Goal: Information Seeking & Learning: Learn about a topic

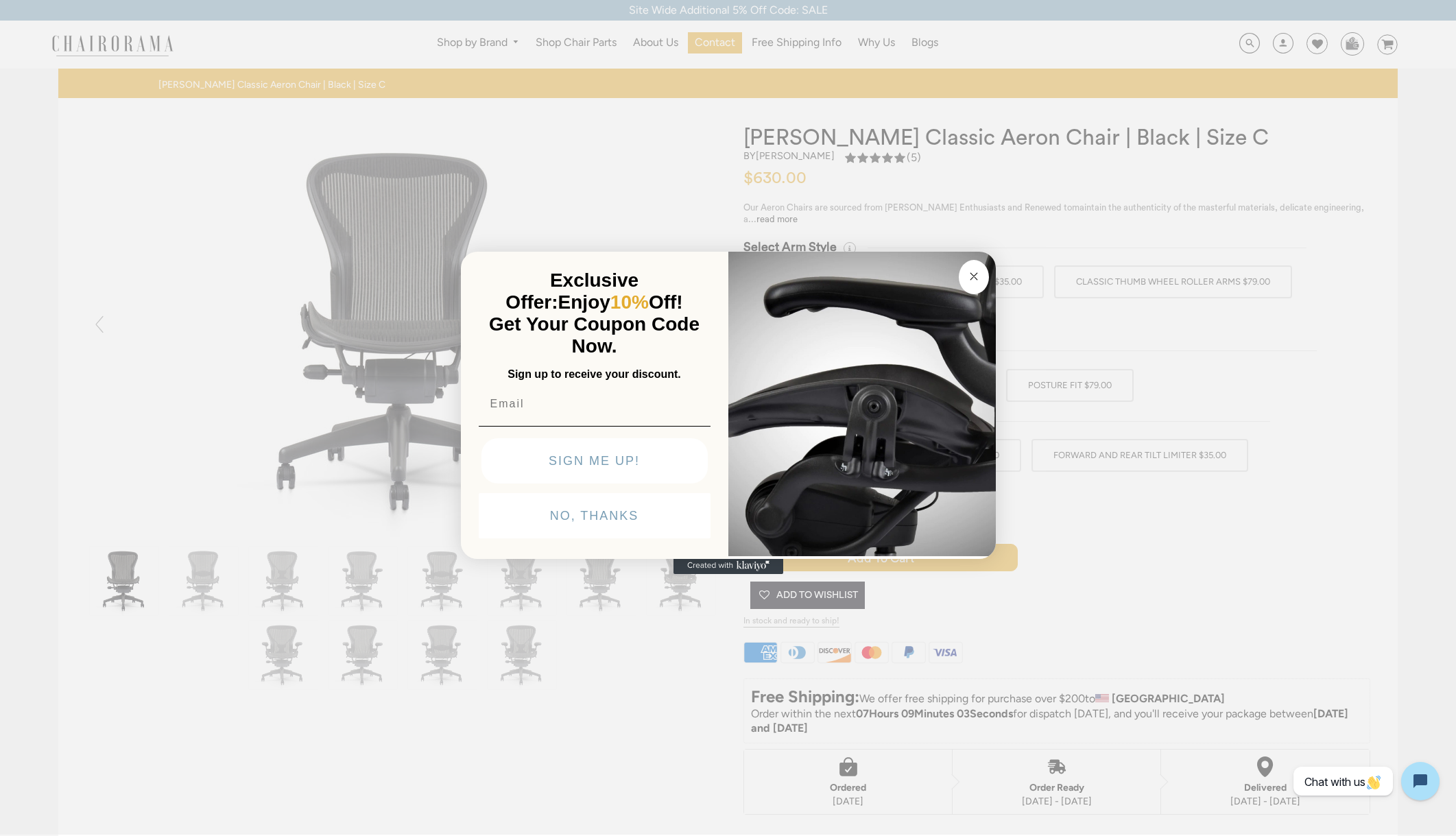
click at [972, 277] on circle "Close dialog" at bounding box center [974, 276] width 16 height 16
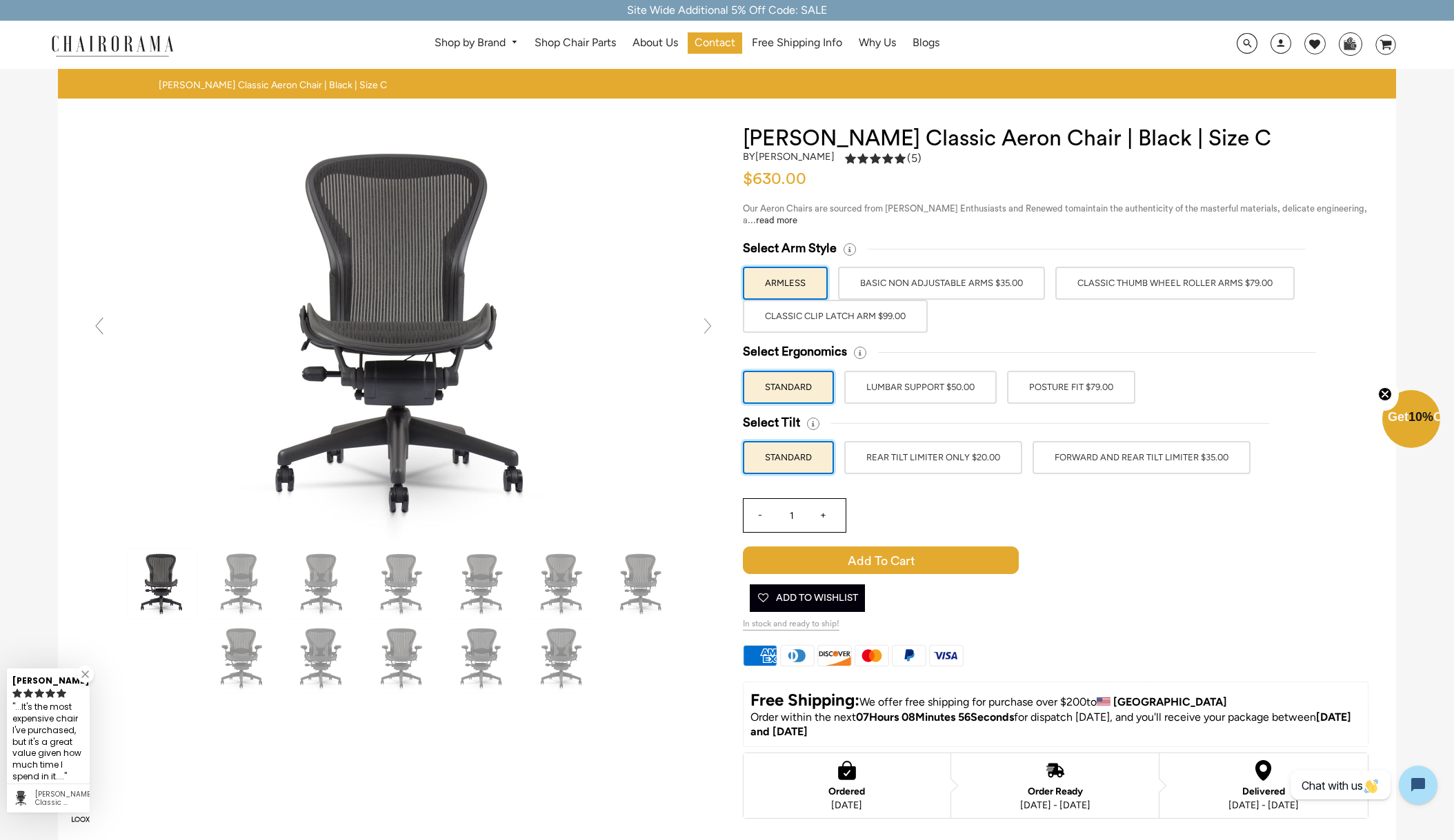
click at [982, 277] on label "BASIC NON ADJUSTABLE ARMS $35.00" at bounding box center [941, 283] width 207 height 33
click at [0, 0] on input "BASIC NON ADJUSTABLE ARMS $35.00" at bounding box center [0, 0] width 0 height 0
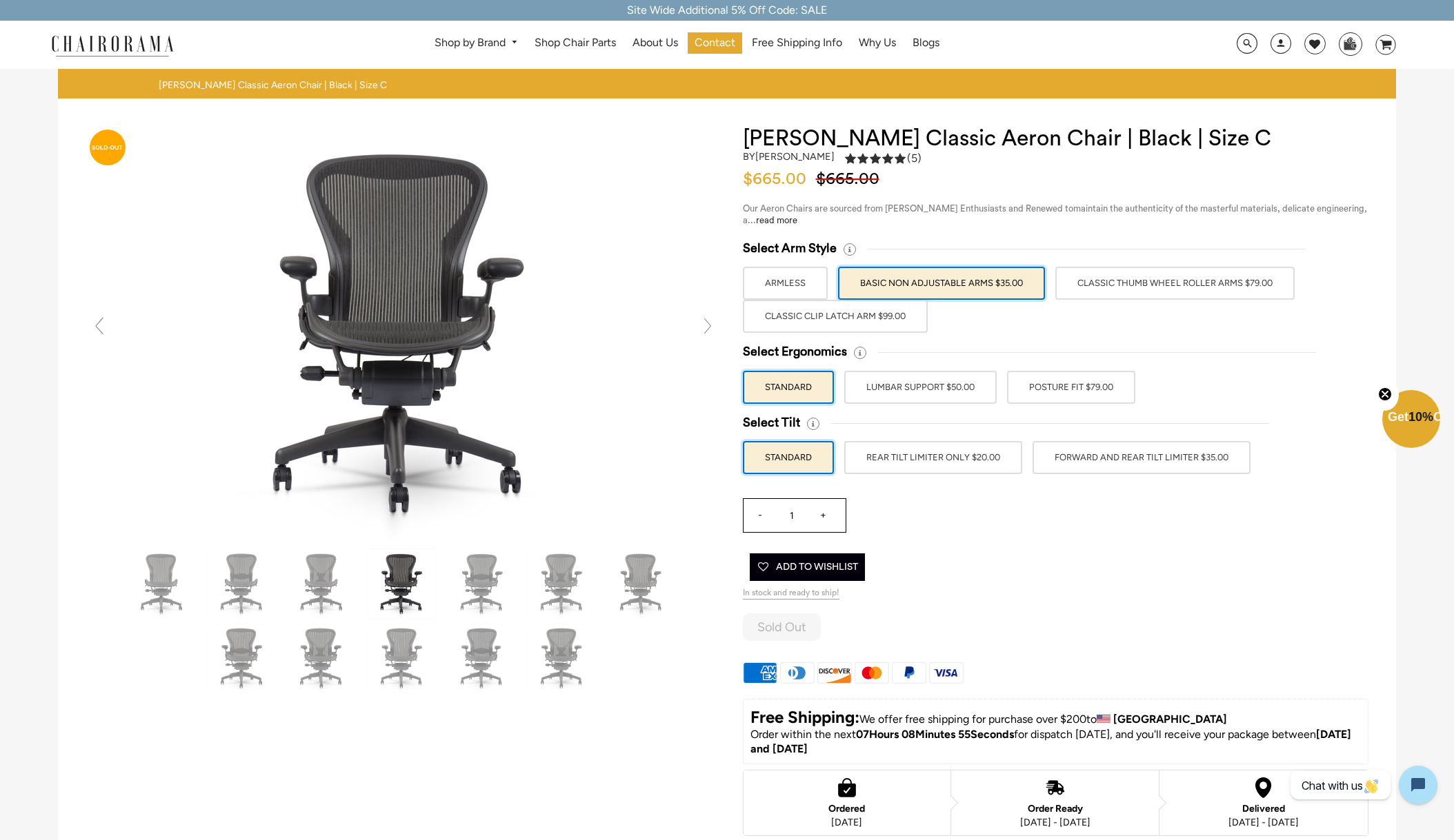
click at [1104, 282] on label "Classic Thumb Wheel Roller Arms $79.00" at bounding box center [1174, 283] width 239 height 33
click at [0, 0] on input "Classic Thumb Wheel Roller Arms $79.00" at bounding box center [0, 0] width 0 height 0
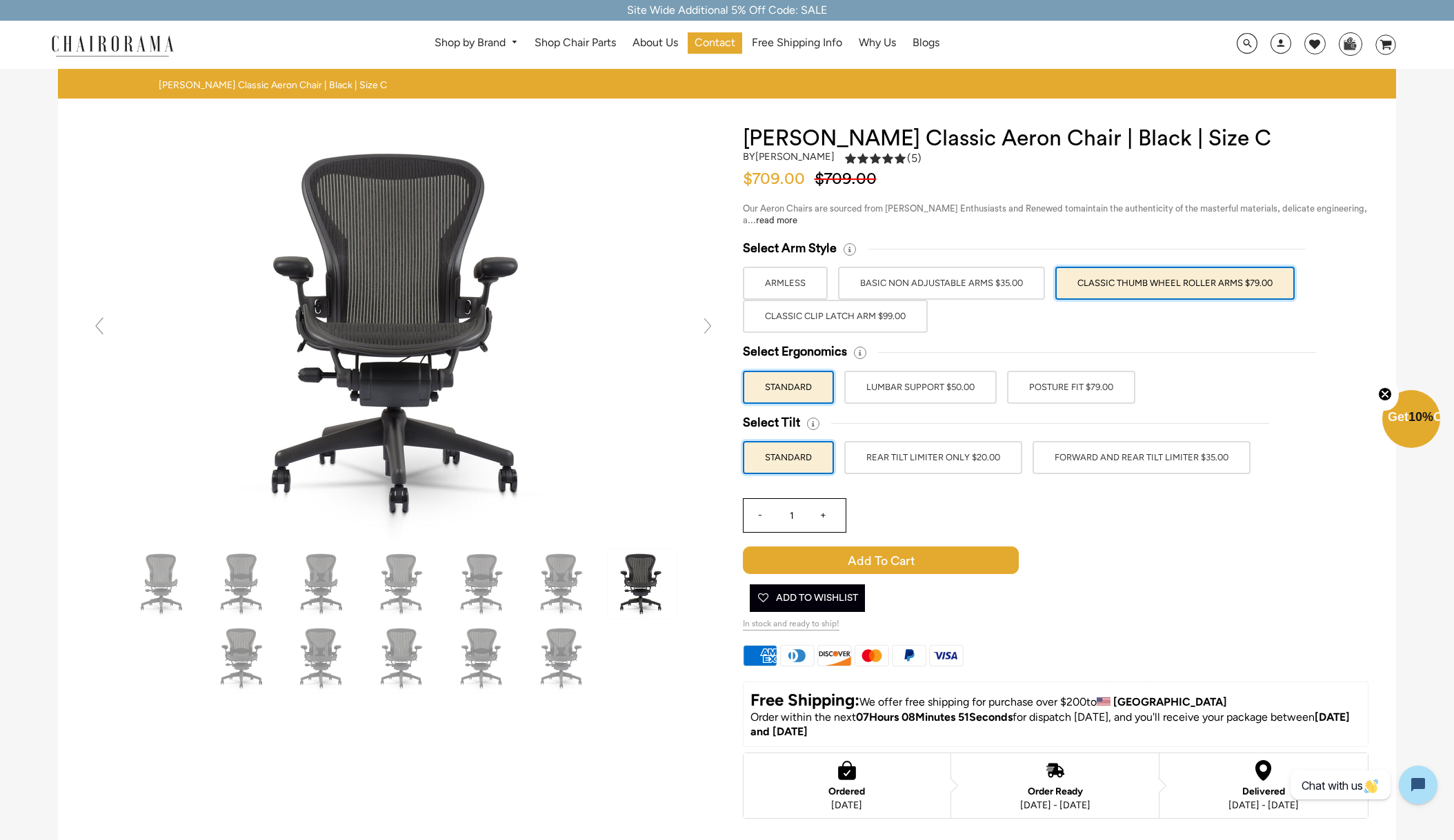
click at [879, 319] on label "Classic Clip Latch Arm $99.00" at bounding box center [835, 316] width 185 height 33
click at [0, 0] on input "Classic Clip Latch Arm $99.00" at bounding box center [0, 0] width 0 height 0
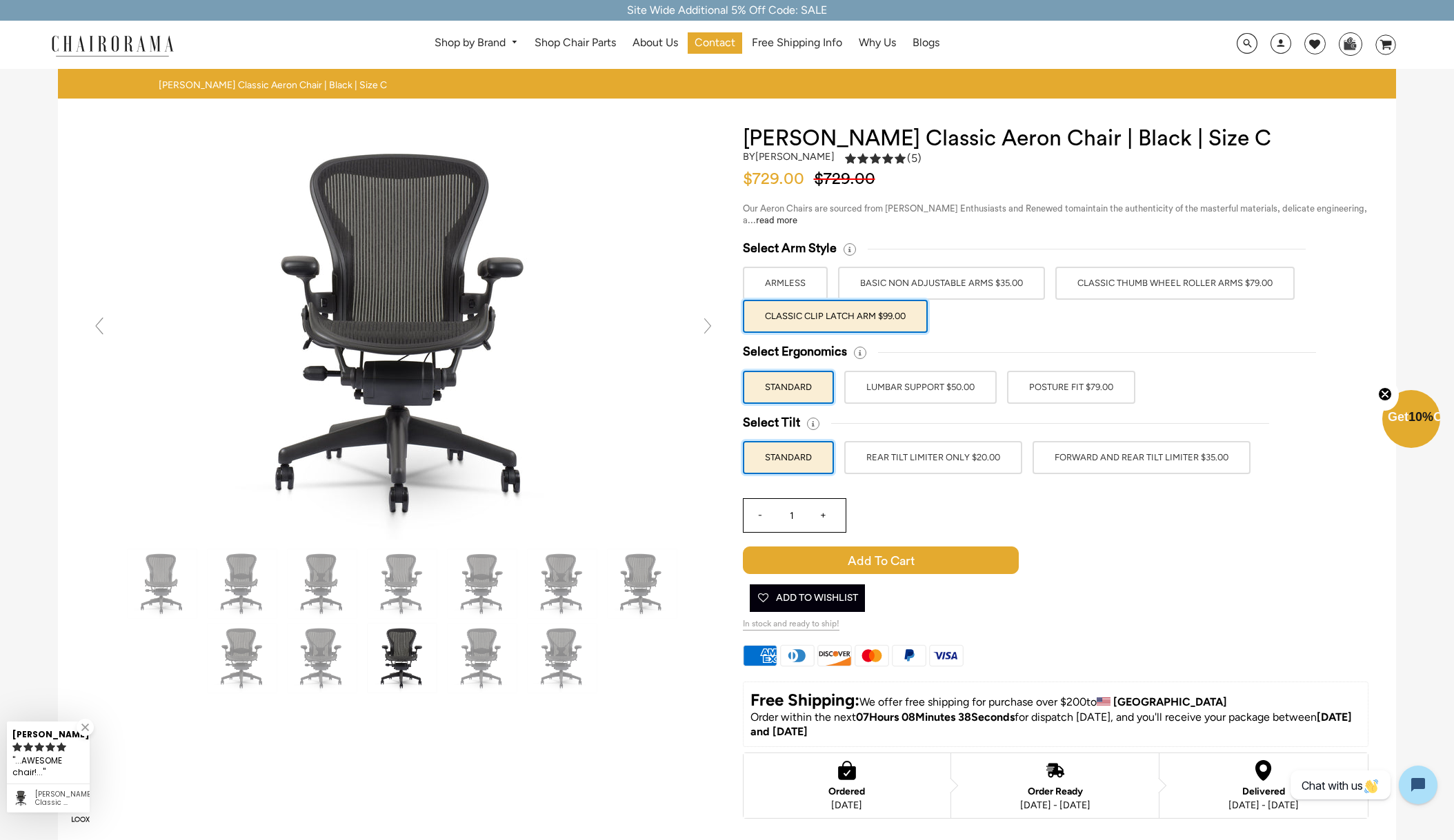
click at [944, 394] on label "LUMBAR SUPPORT $50.00" at bounding box center [920, 387] width 153 height 33
click at [0, 0] on input "LUMBAR SUPPORT $50.00" at bounding box center [0, 0] width 0 height 0
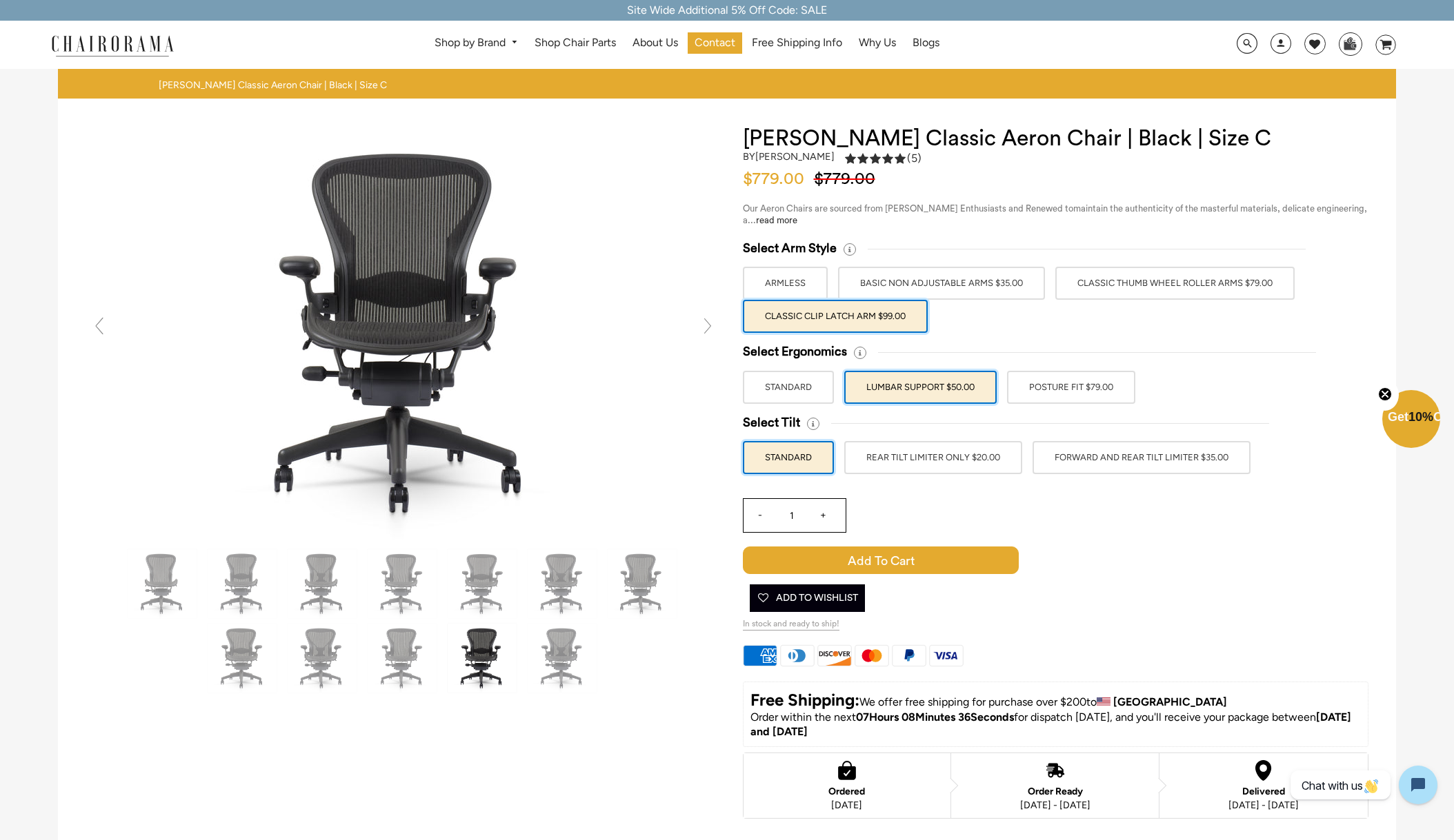
click at [1044, 391] on label "POSTURE FIT $79.00" at bounding box center [1071, 387] width 128 height 33
click at [0, 0] on input "POSTURE FIT $79.00" at bounding box center [0, 0] width 0 height 0
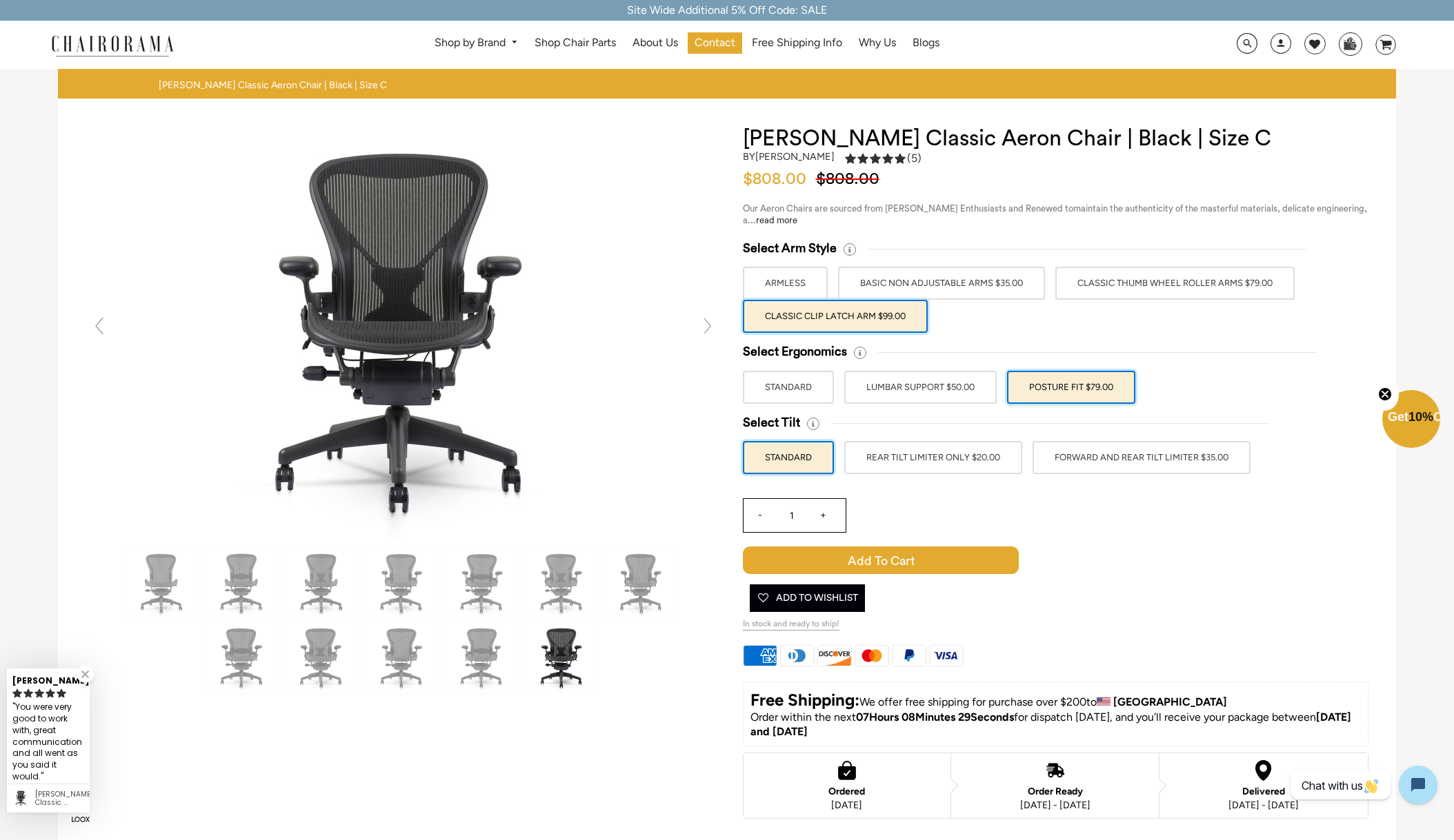
click at [1066, 461] on label "FORWARD AND REAR TILT LIMITER $35.00" at bounding box center [1141, 458] width 218 height 33
click at [0, 0] on input "FORWARD AND REAR TILT LIMITER $35.00" at bounding box center [0, 0] width 0 height 0
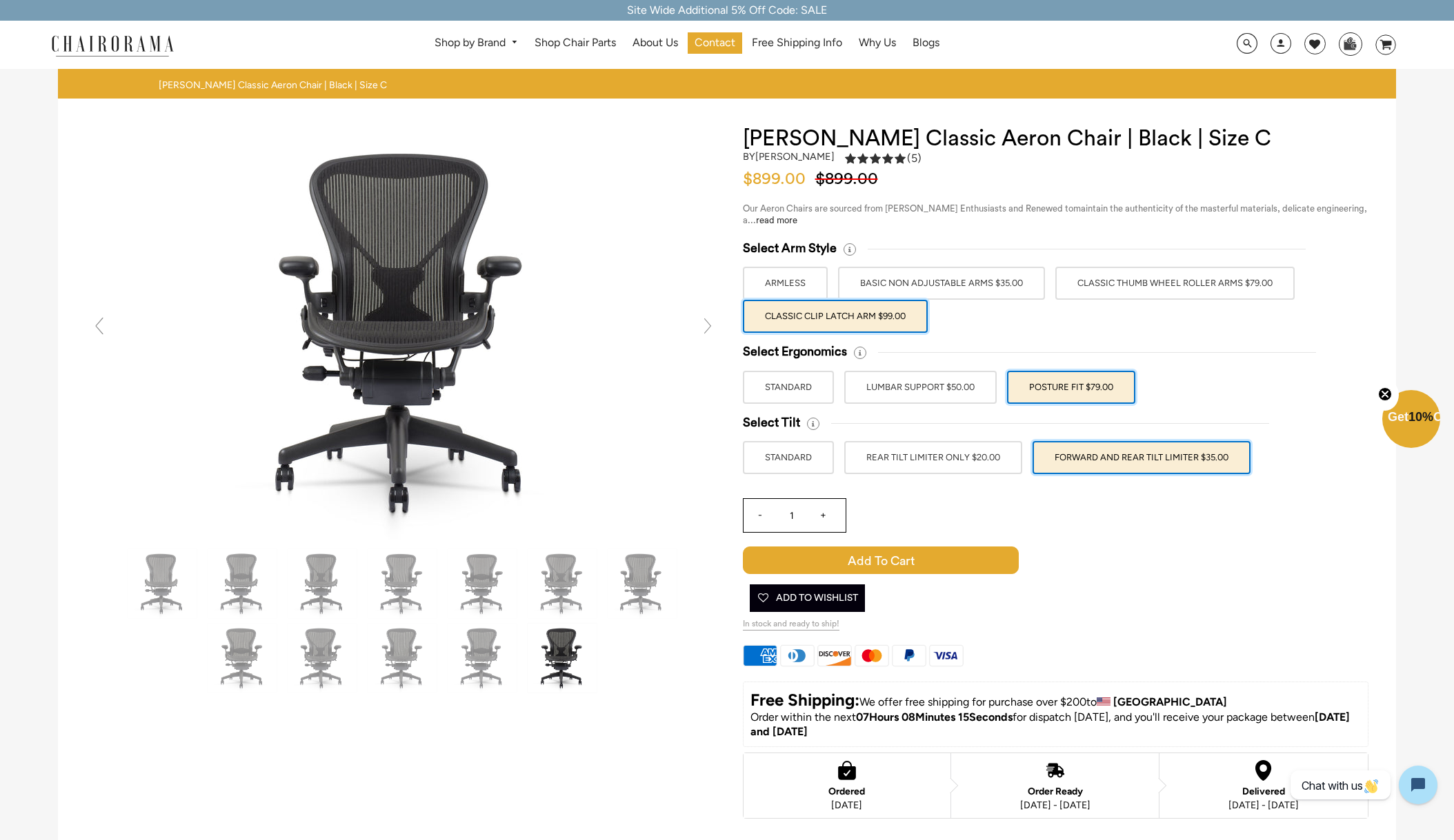
click at [954, 389] on label "LUMBAR SUPPORT $50.00" at bounding box center [920, 387] width 153 height 33
click at [0, 0] on input "LUMBAR SUPPORT $50.00" at bounding box center [0, 0] width 0 height 0
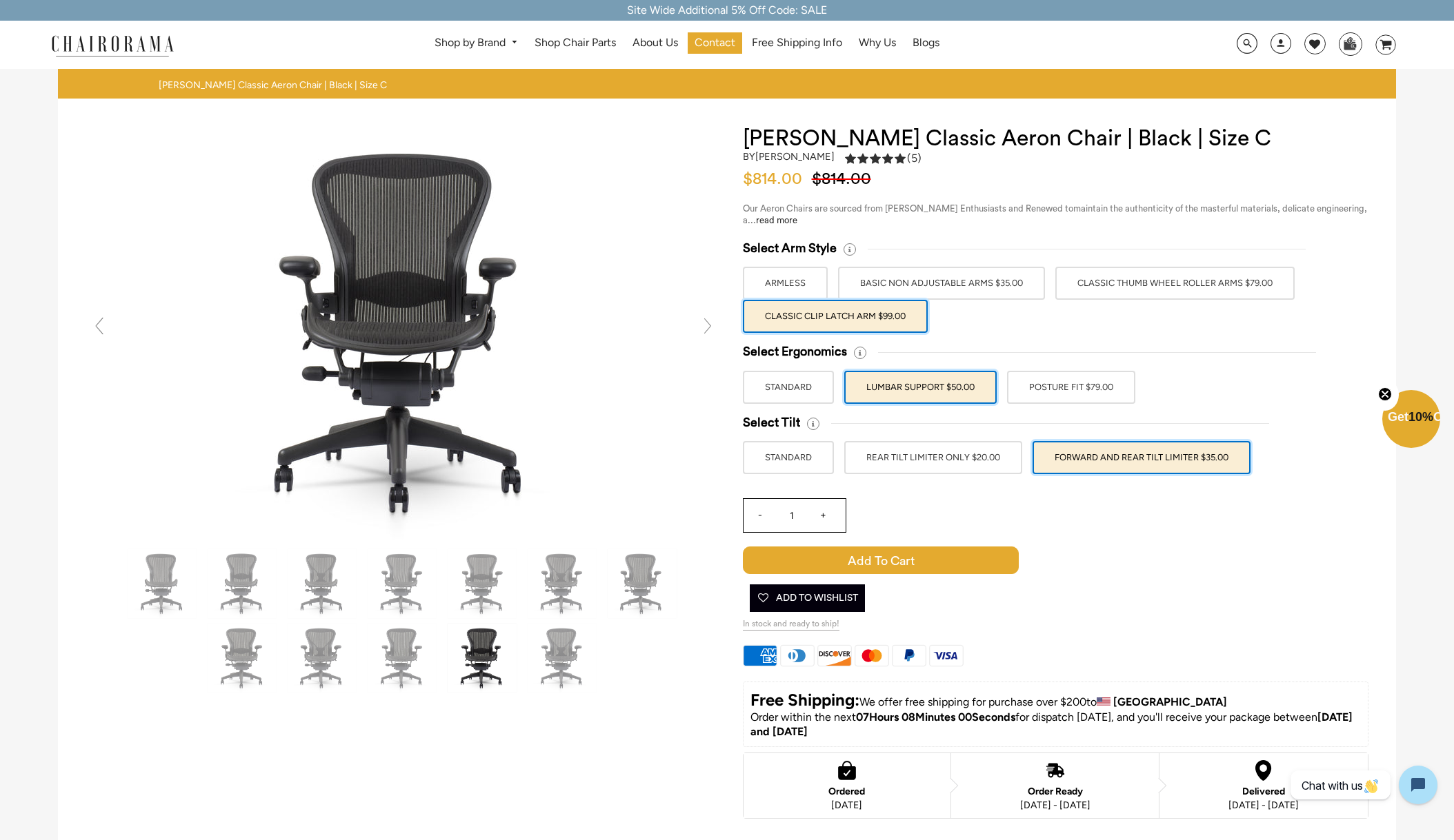
click at [789, 280] on label "ARMLESS" at bounding box center [785, 283] width 85 height 33
click at [0, 0] on input "ARMLESS" at bounding box center [0, 0] width 0 height 0
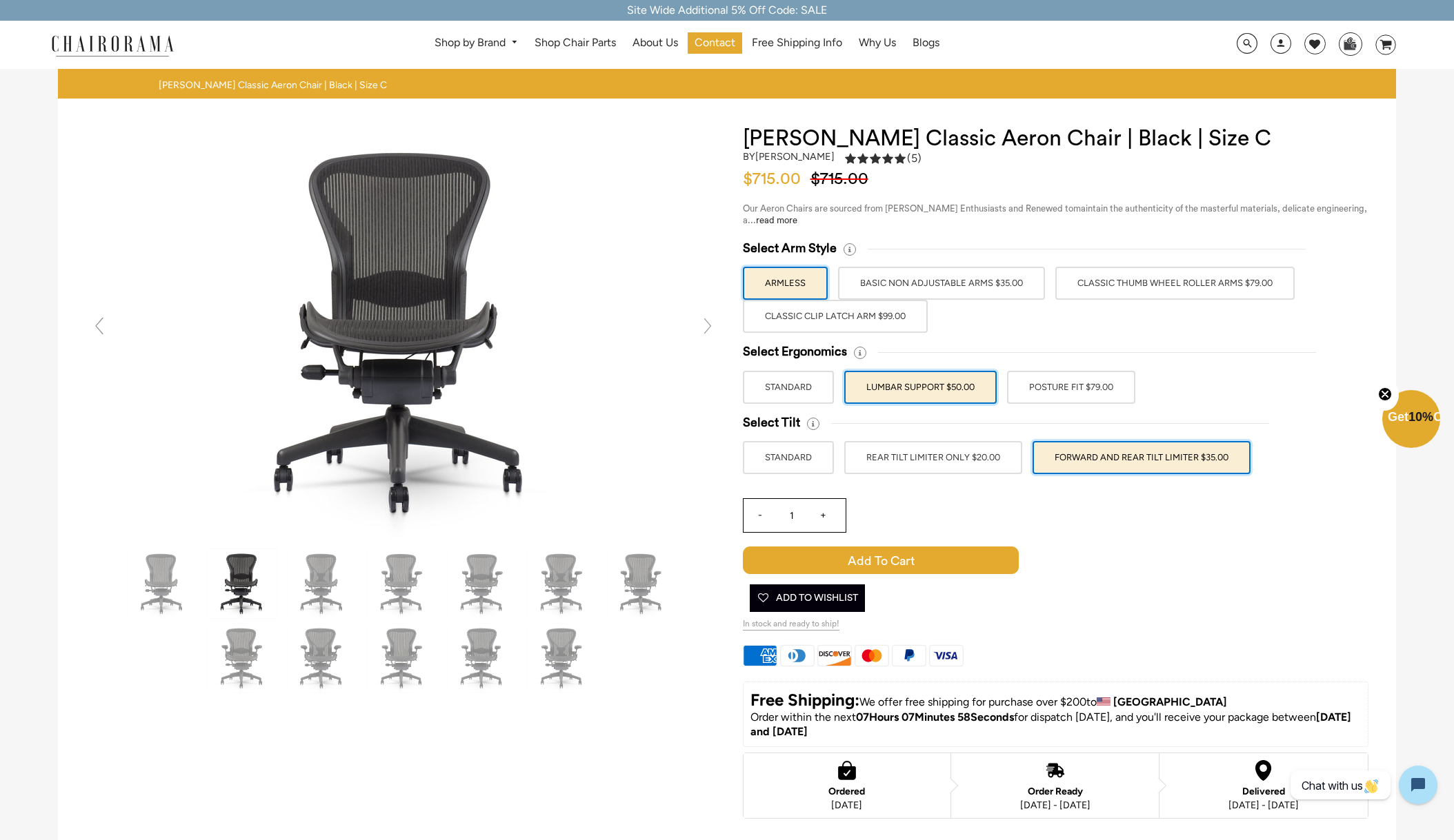
click at [921, 287] on label "BASIC NON ADJUSTABLE ARMS $35.00" at bounding box center [941, 283] width 207 height 33
click at [0, 0] on input "BASIC NON ADJUSTABLE ARMS $35.00" at bounding box center [0, 0] width 0 height 0
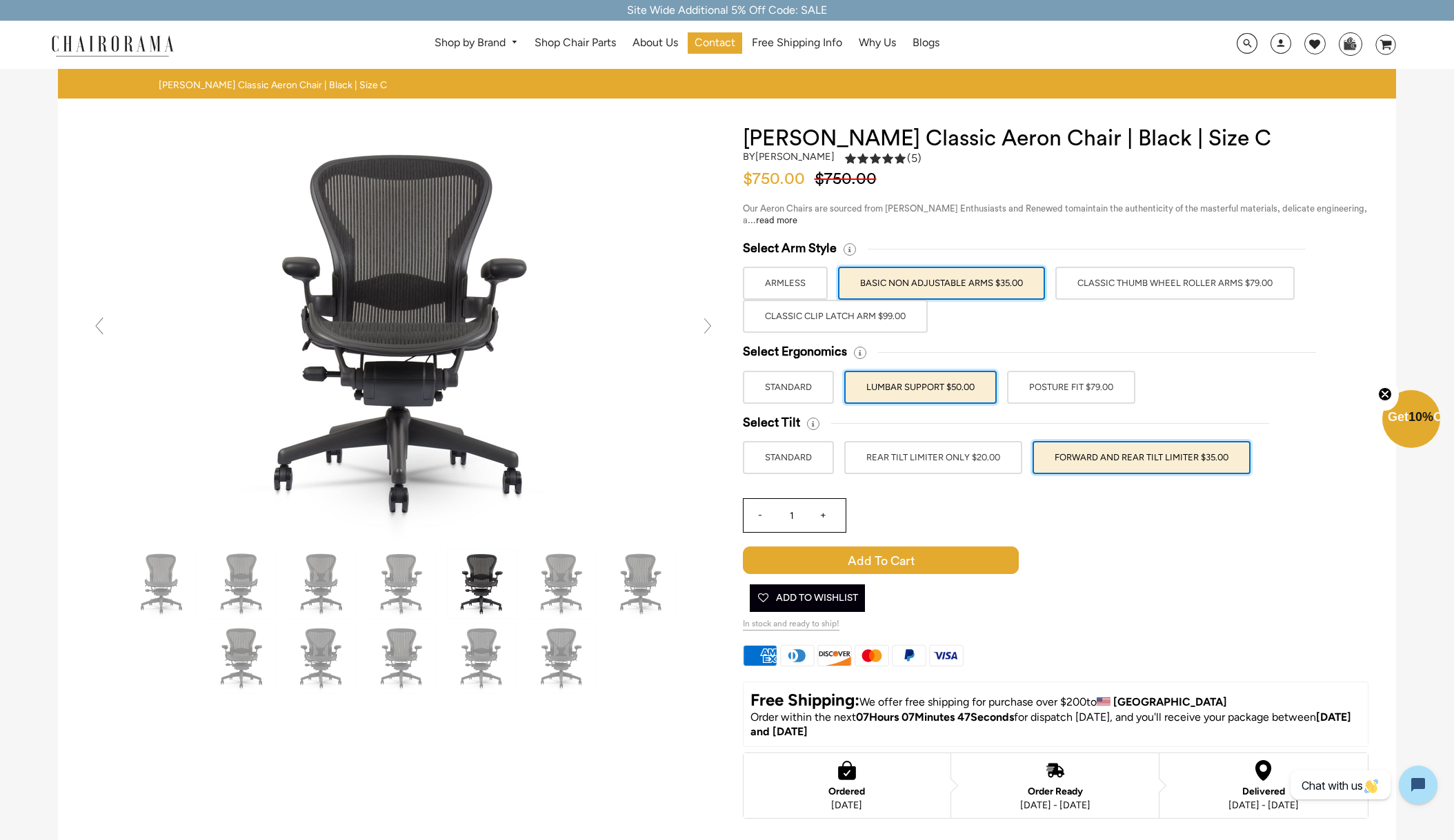
click at [1076, 394] on label "POSTURE FIT $79.00" at bounding box center [1071, 387] width 128 height 33
click at [0, 0] on input "POSTURE FIT $79.00" at bounding box center [0, 0] width 0 height 0
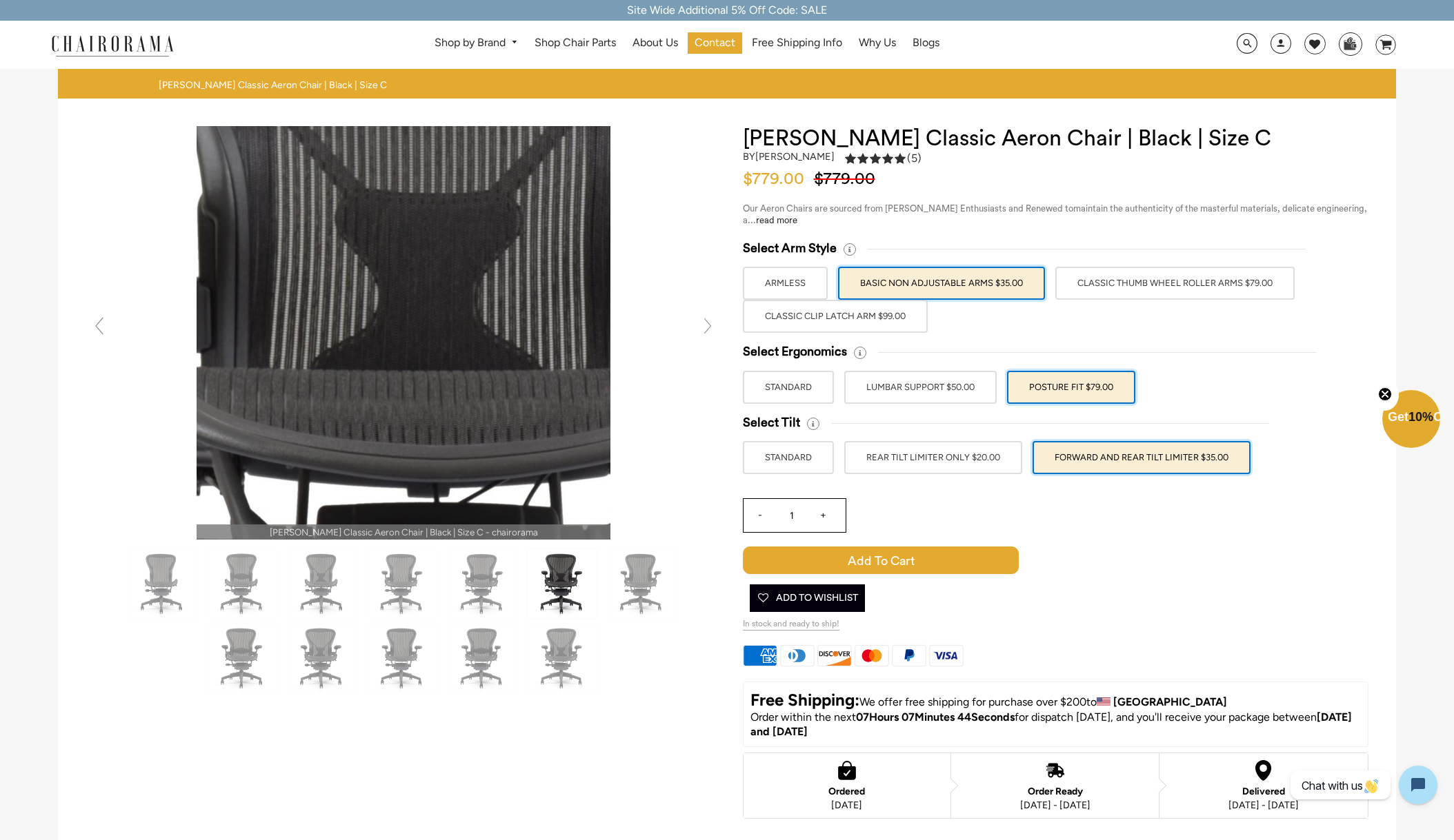
click at [389, 311] on img at bounding box center [403, 333] width 414 height 414
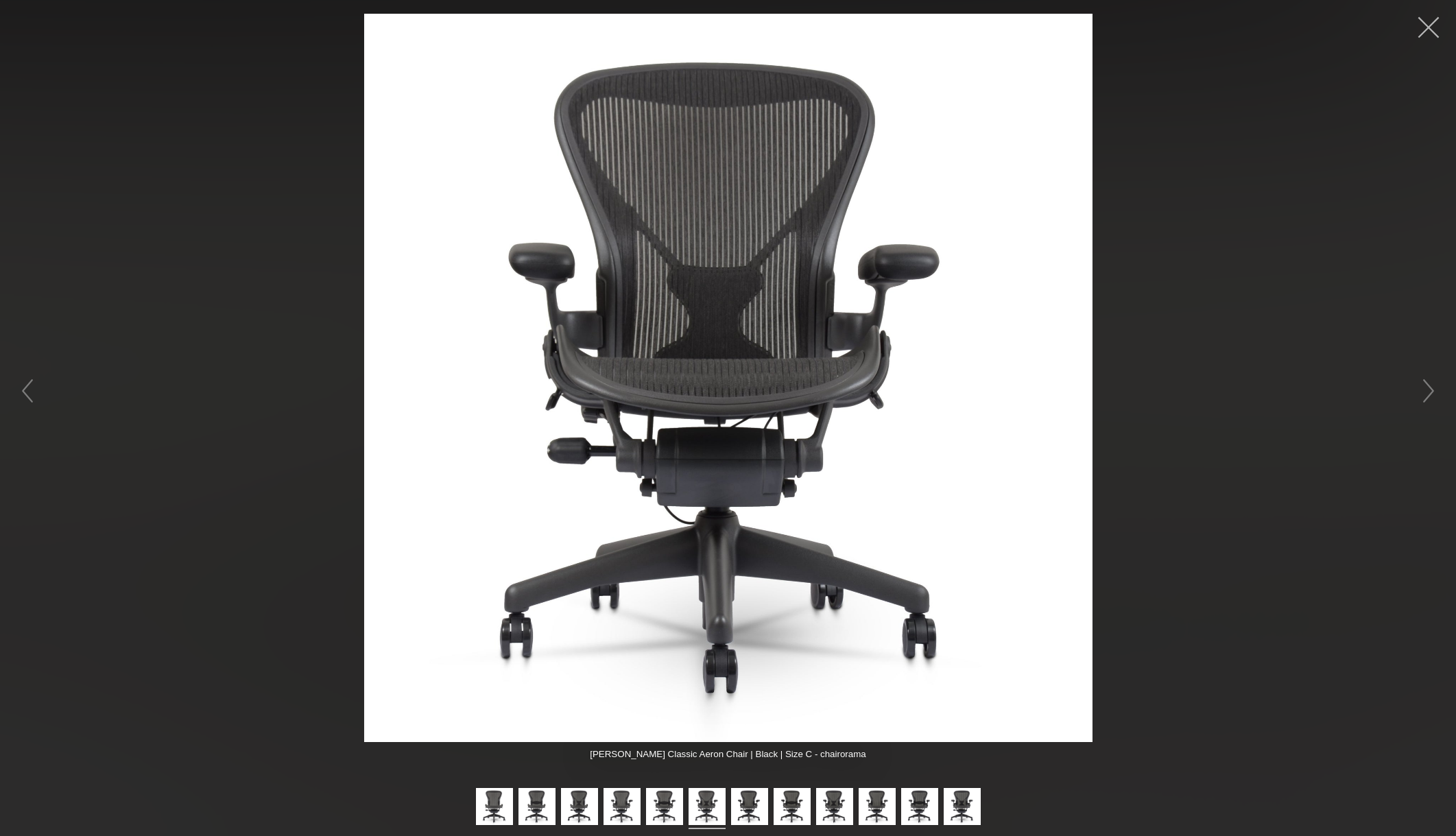
click at [1425, 18] on button "button" at bounding box center [1428, 28] width 41 height 41
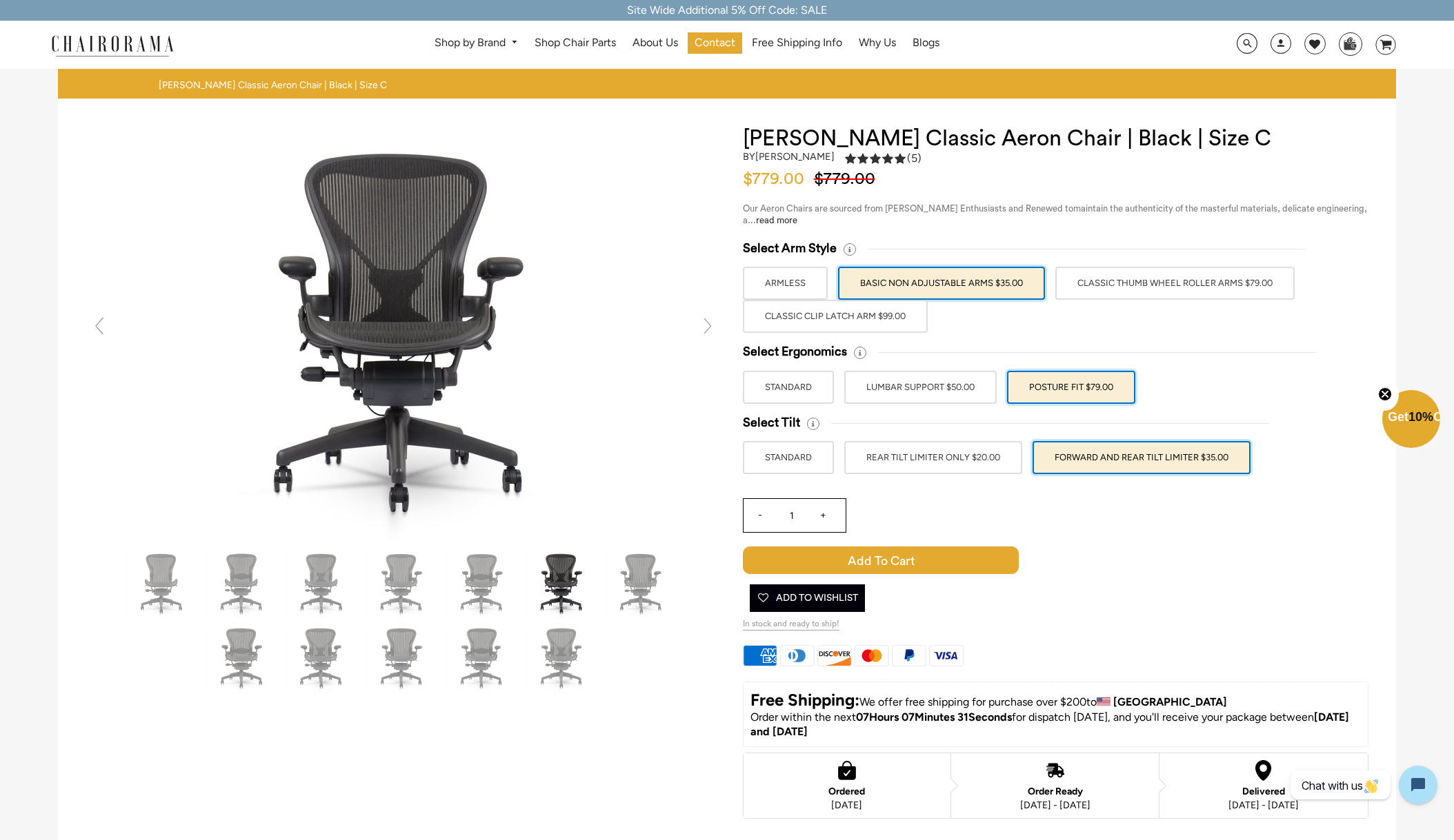
click at [926, 386] on label "LUMBAR SUPPORT $50.00" at bounding box center [920, 387] width 153 height 33
click at [0, 0] on input "LUMBAR SUPPORT $50.00" at bounding box center [0, 0] width 0 height 0
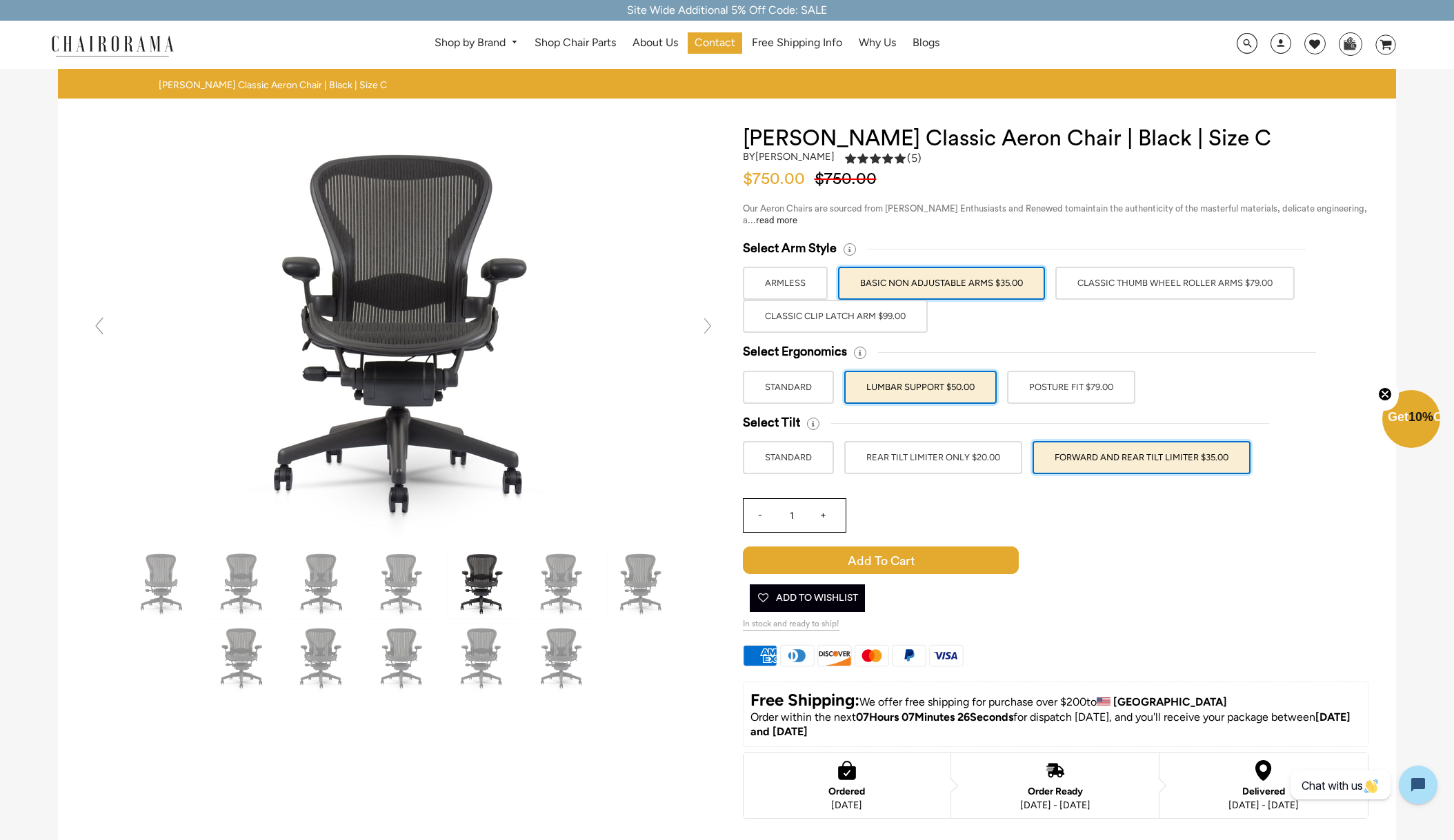
click at [1132, 287] on label "Classic Thumb Wheel Roller Arms $79.00" at bounding box center [1174, 283] width 239 height 33
click at [0, 0] on input "Classic Thumb Wheel Roller Arms $79.00" at bounding box center [0, 0] width 0 height 0
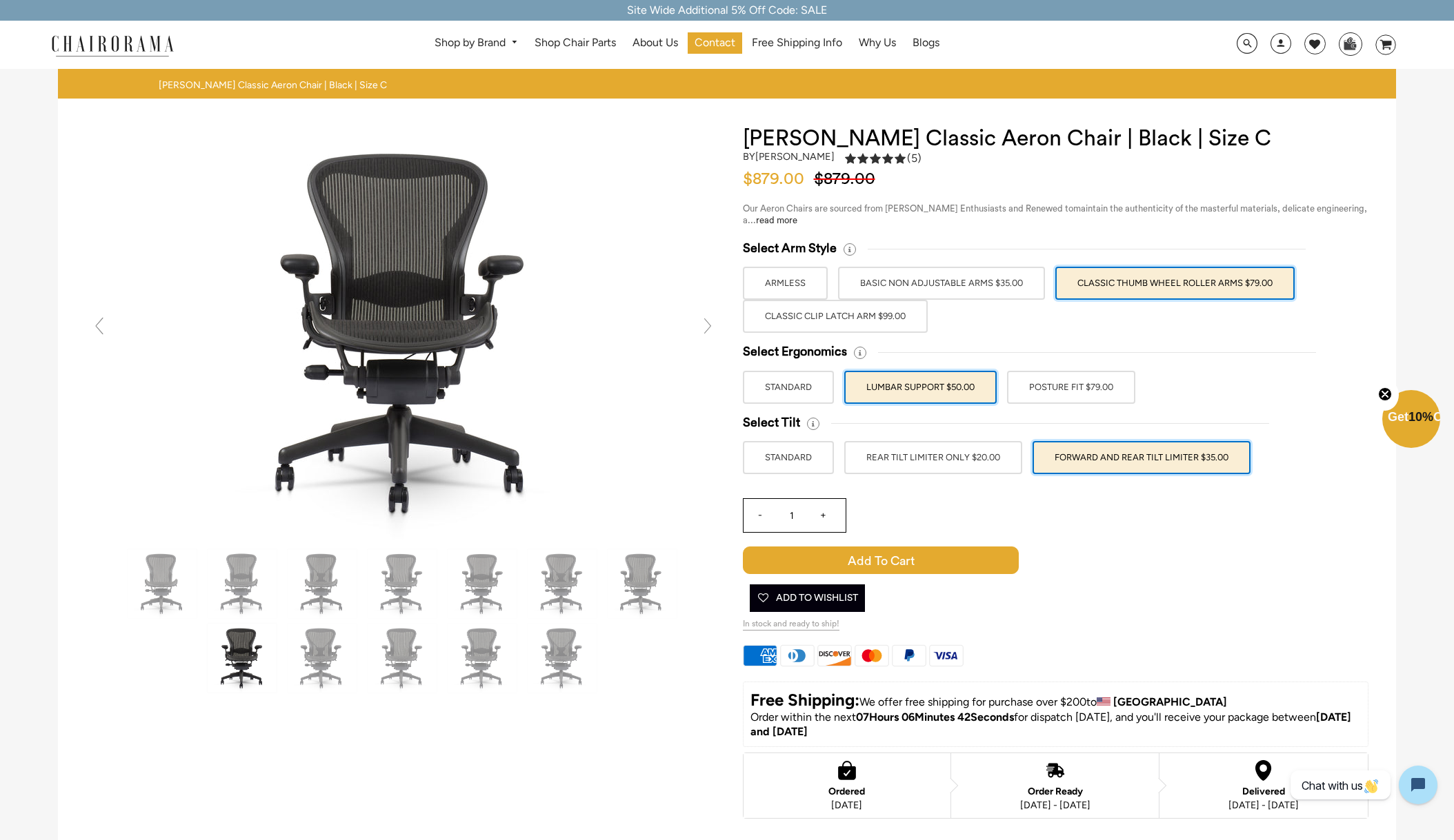
click at [828, 323] on label "Classic Clip Latch Arm $99.00" at bounding box center [835, 316] width 185 height 33
click at [0, 0] on input "Classic Clip Latch Arm $99.00" at bounding box center [0, 0] width 0 height 0
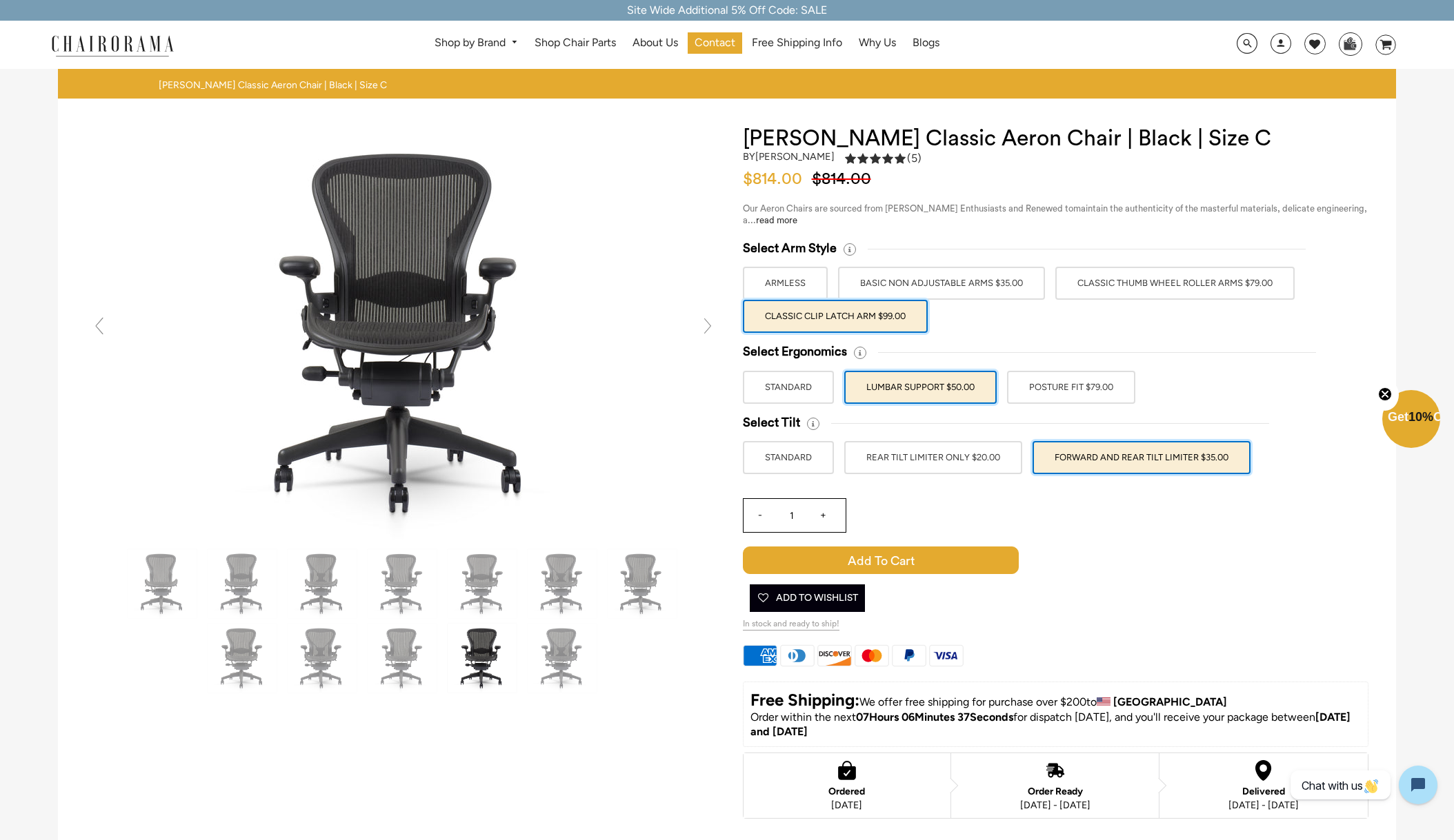
click at [713, 325] on link at bounding box center [707, 326] width 28 height 28
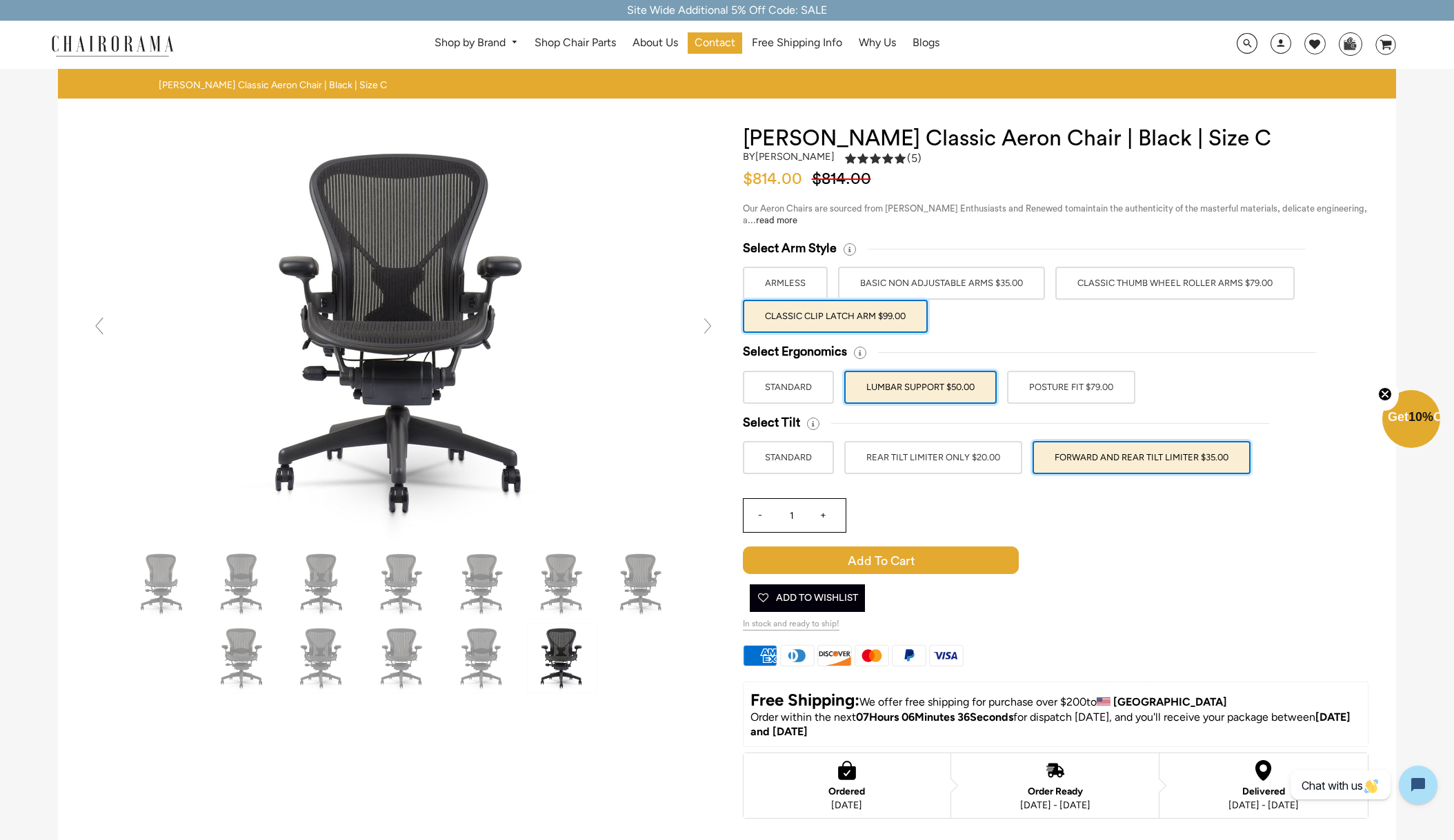
click at [713, 325] on link at bounding box center [707, 326] width 28 height 28
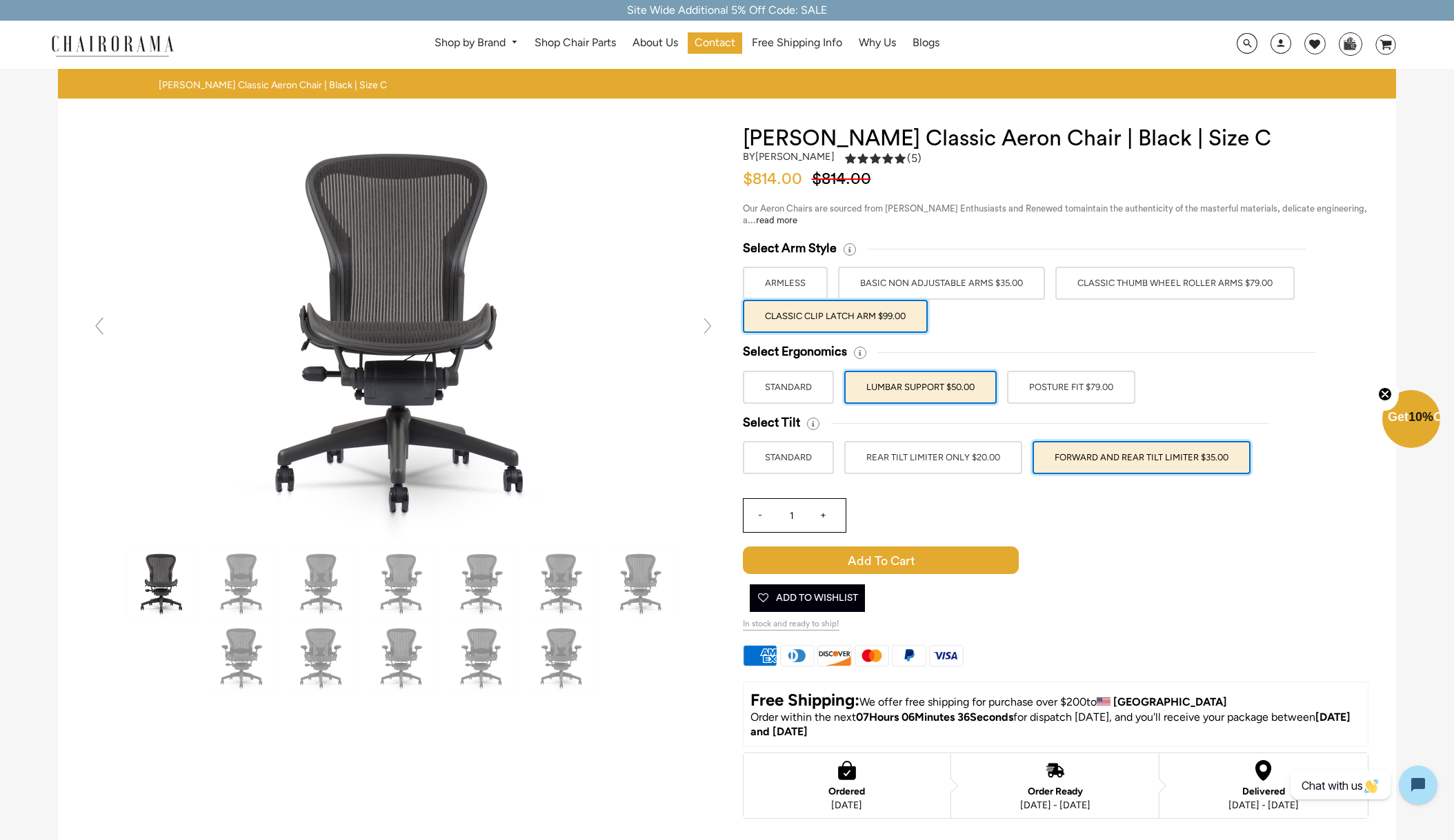
click at [713, 325] on link at bounding box center [707, 326] width 28 height 28
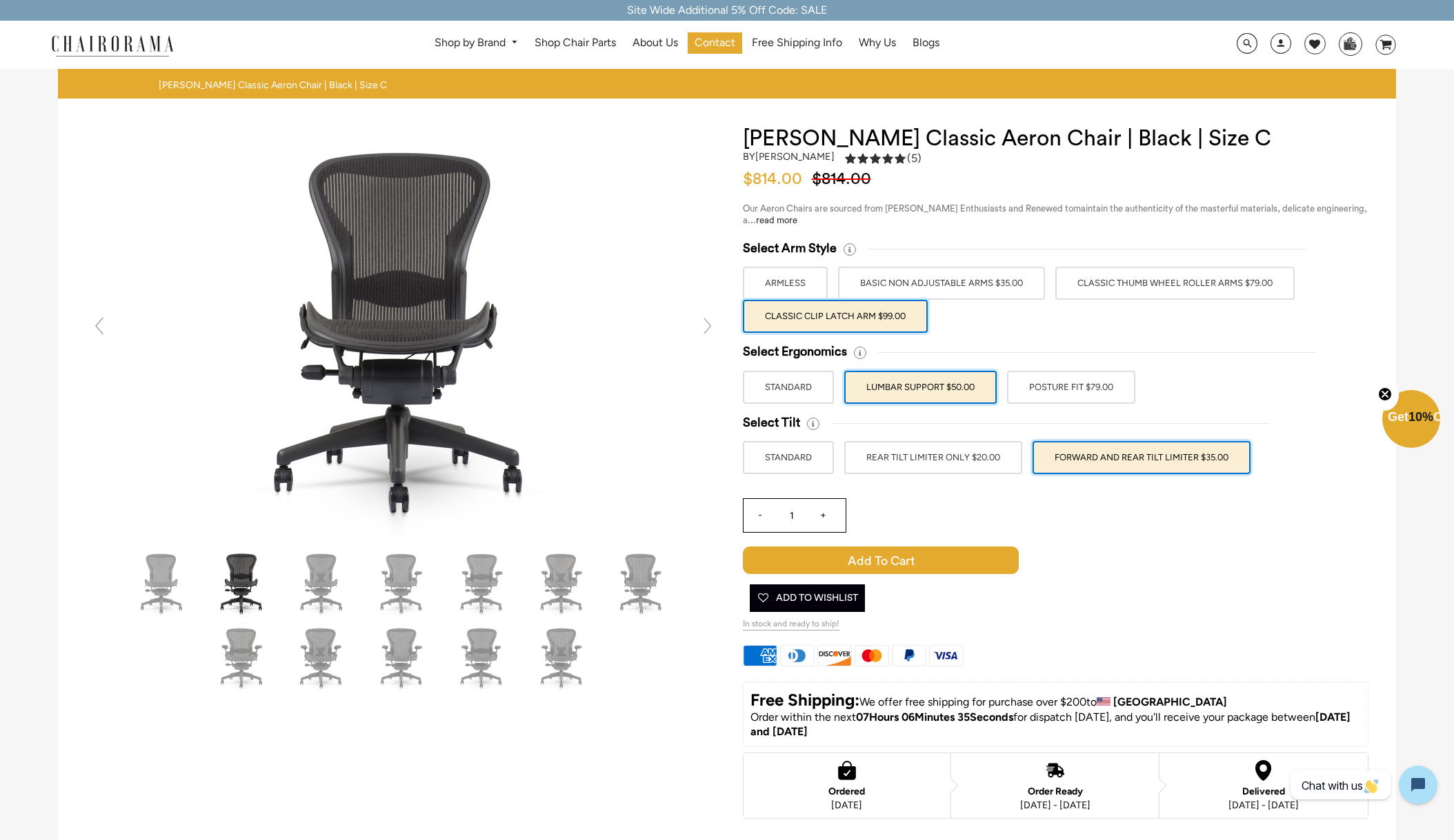
click at [713, 325] on link at bounding box center [707, 326] width 28 height 28
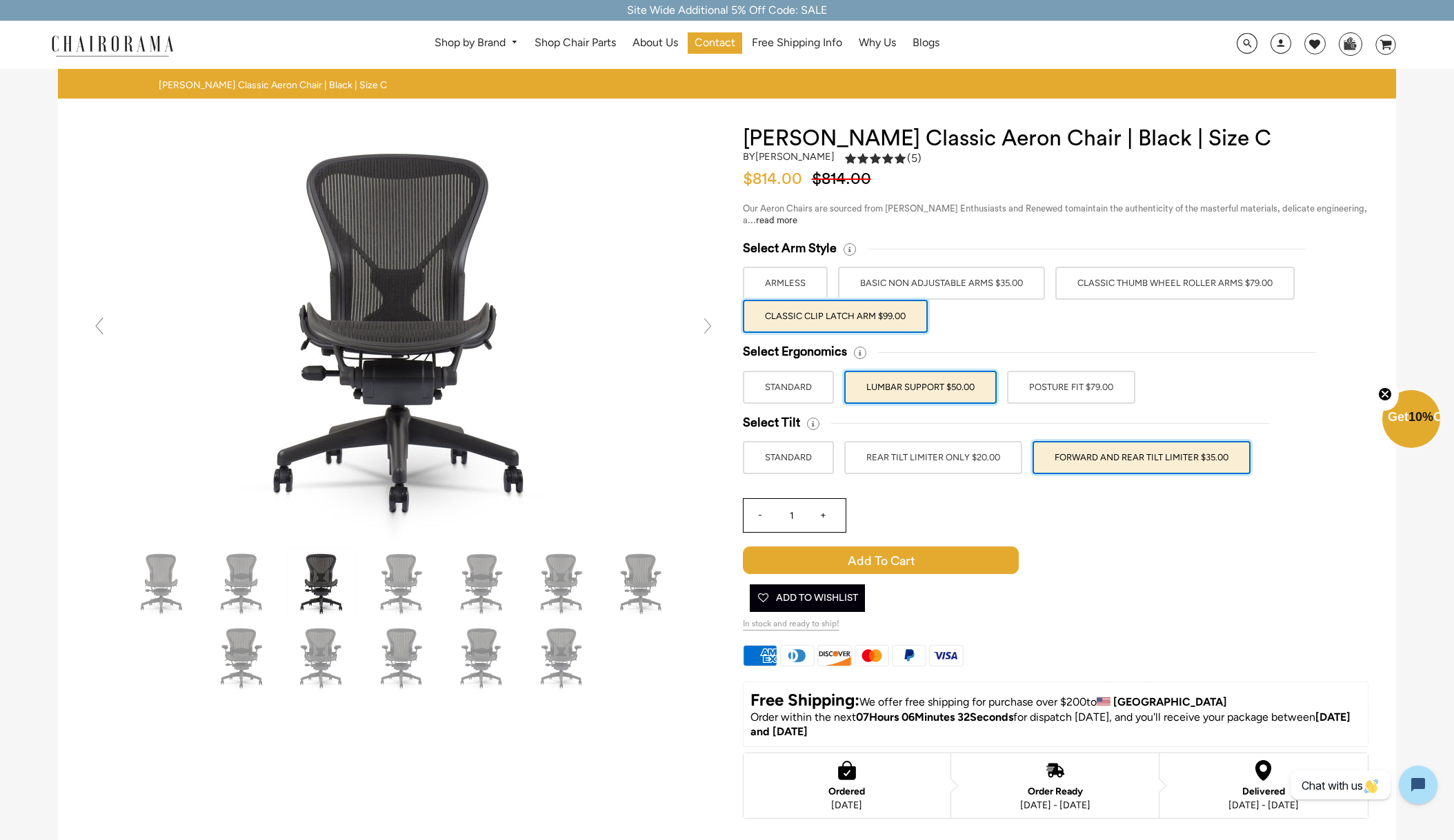
click at [1064, 389] on label "POSTURE FIT $79.00" at bounding box center [1071, 387] width 128 height 33
click at [0, 0] on input "POSTURE FIT $79.00" at bounding box center [0, 0] width 0 height 0
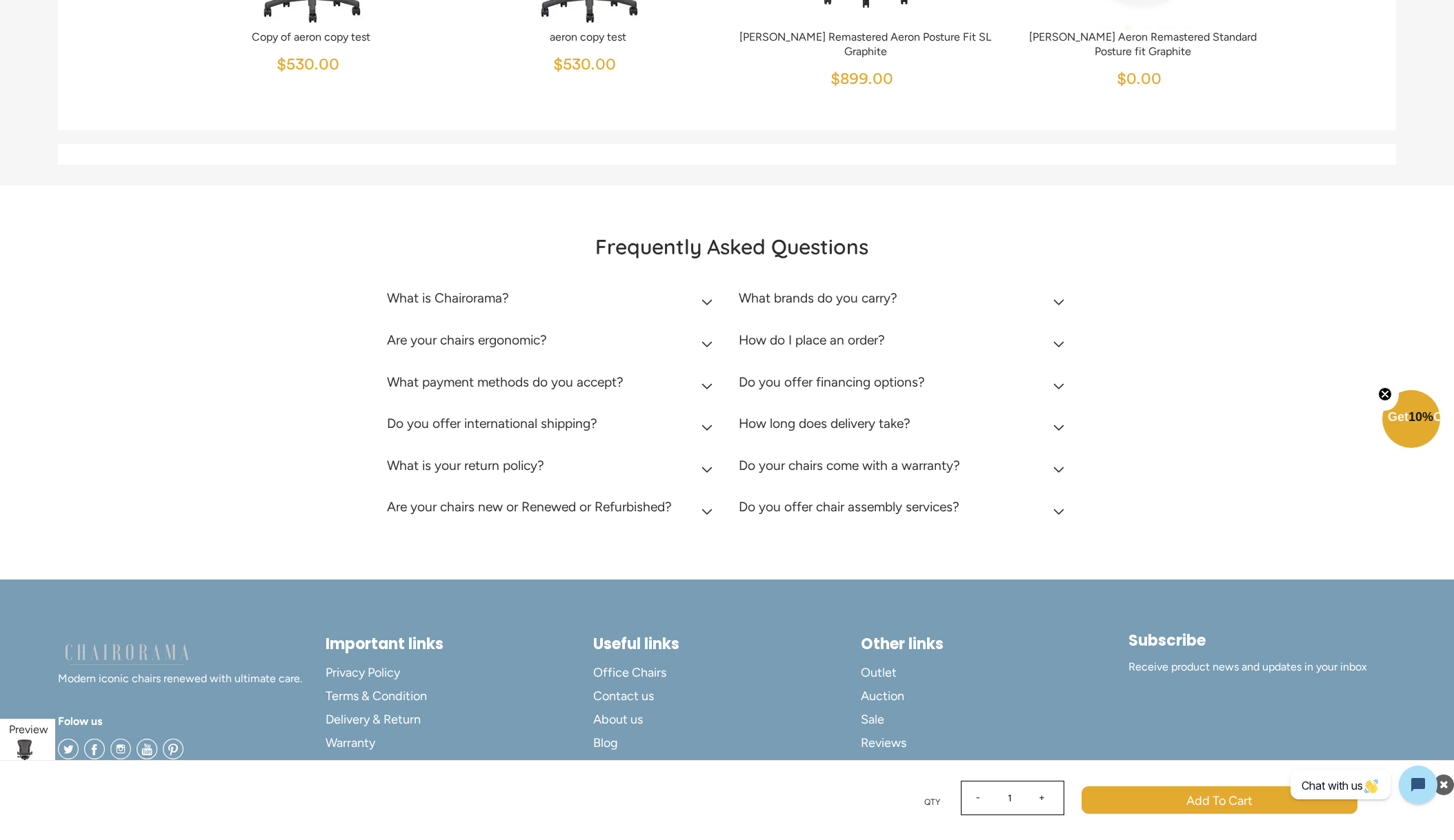
scroll to position [5895, 0]
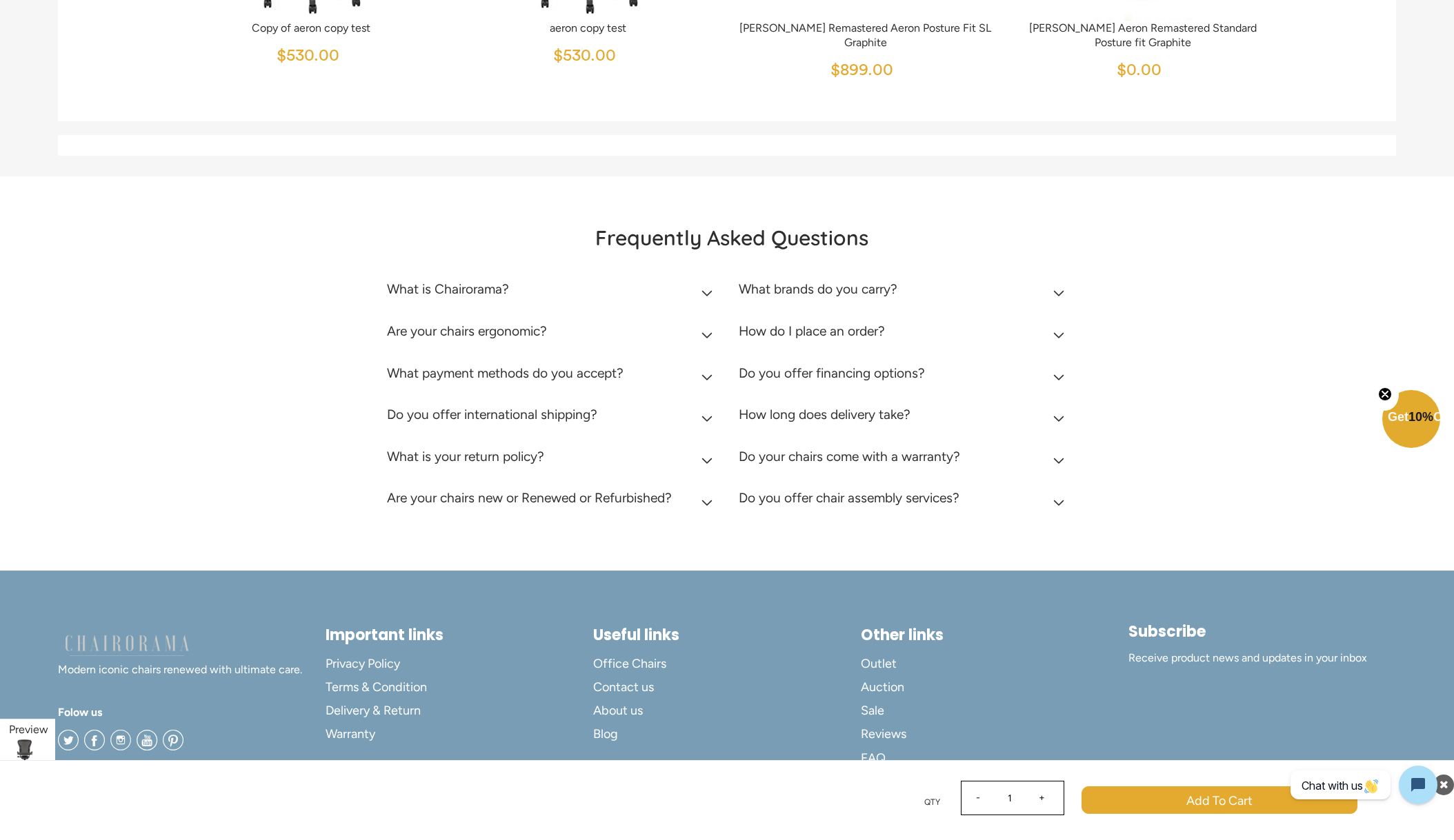
click at [532, 289] on summary "What is Chairorama?" at bounding box center [552, 292] width 331 height 42
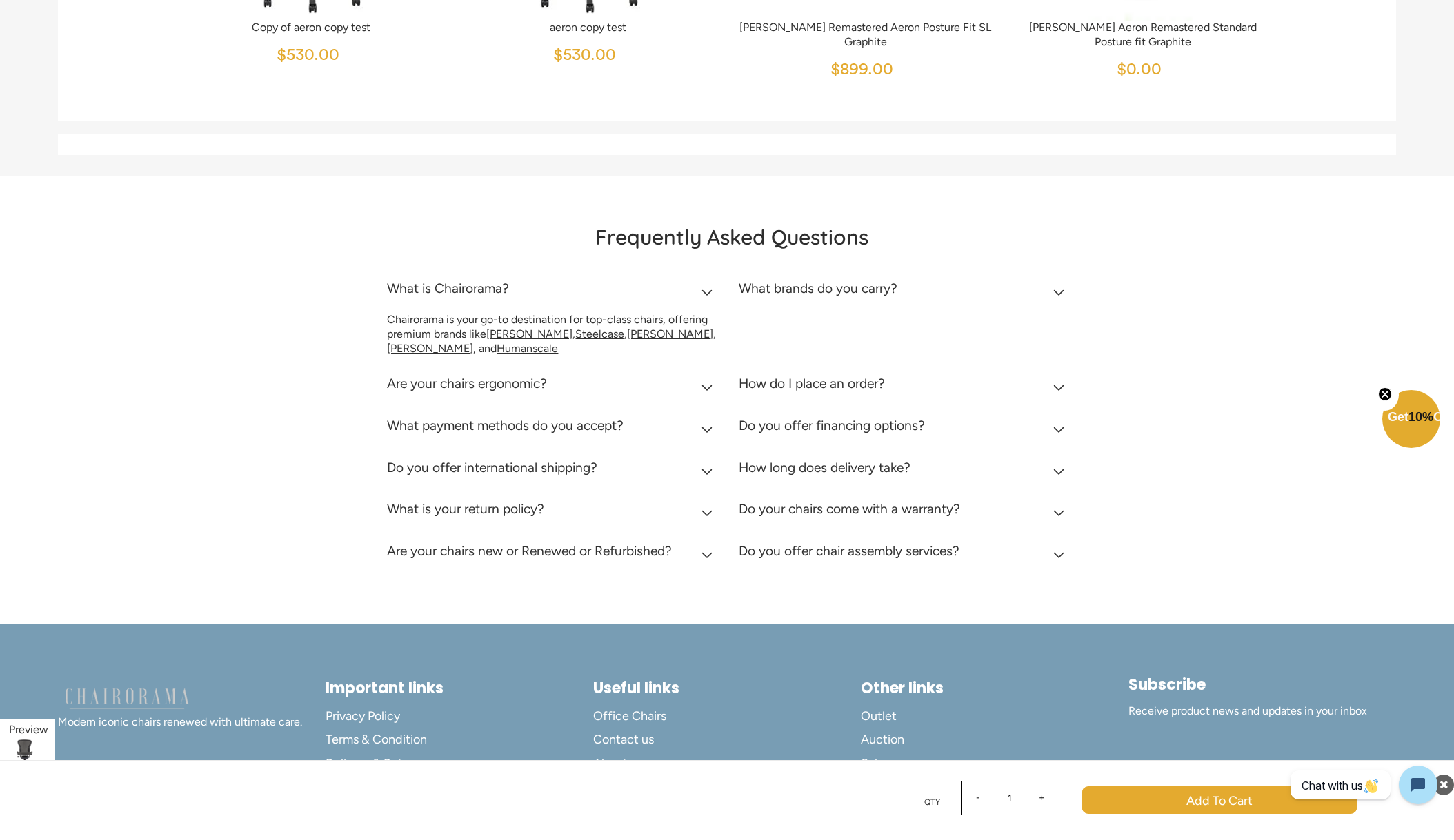
click at [446, 553] on h2 "Are your chairs new or Renewed or Refurbished?" at bounding box center [529, 551] width 285 height 16
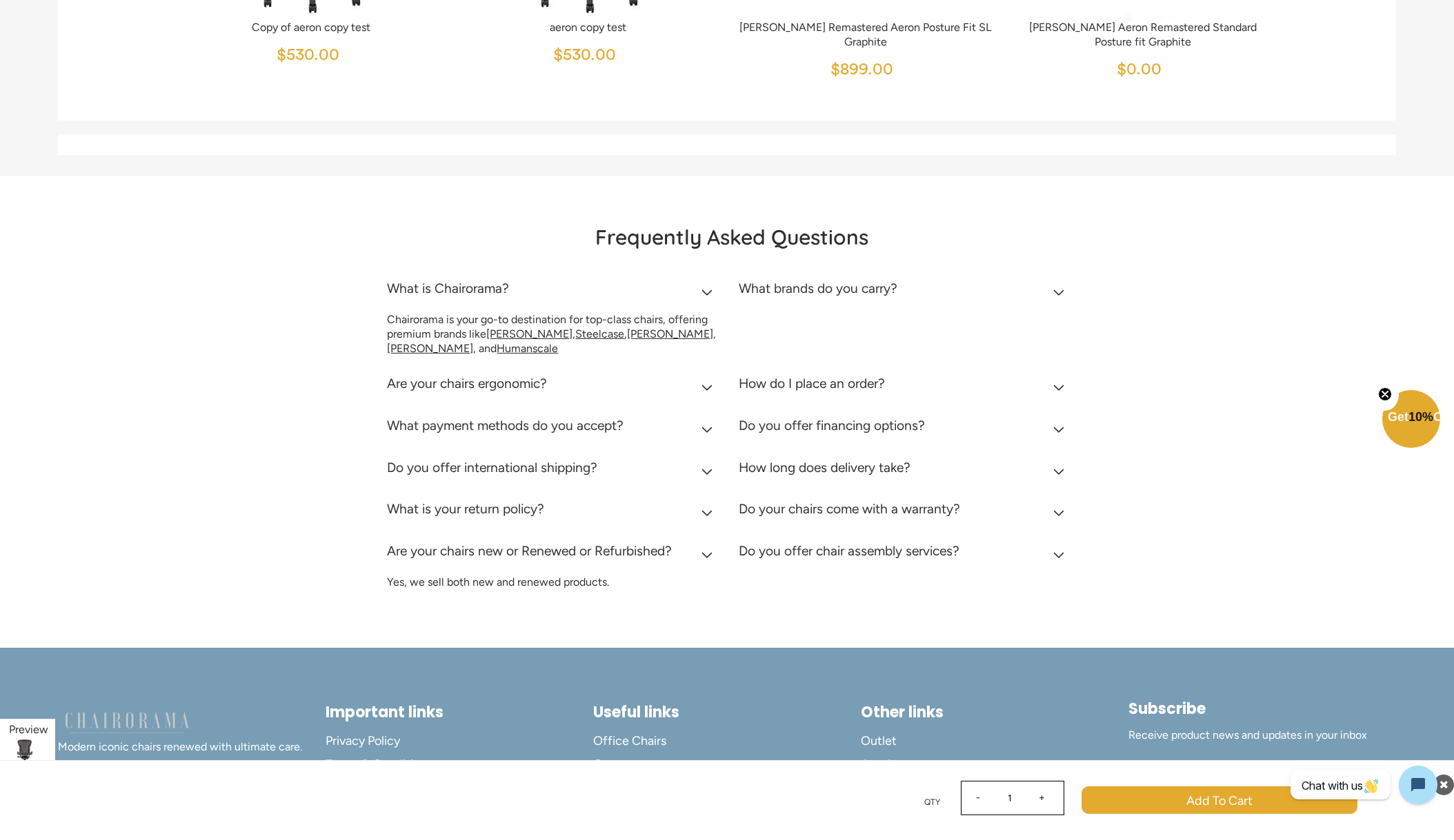
click at [432, 506] on h2 "What is your return policy?" at bounding box center [465, 509] width 157 height 16
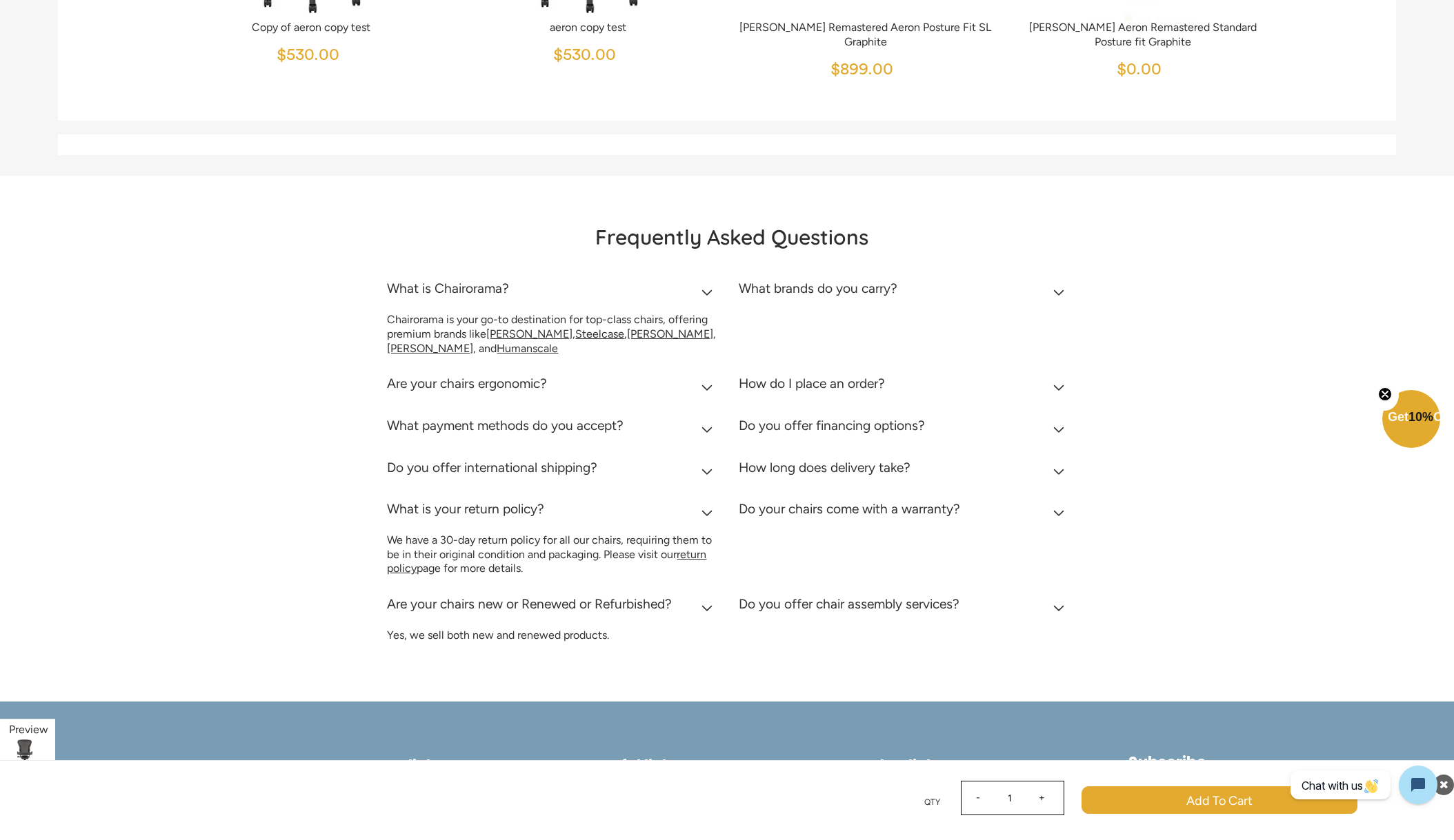
click at [803, 383] on h2 "How do I place an order?" at bounding box center [811, 384] width 146 height 16
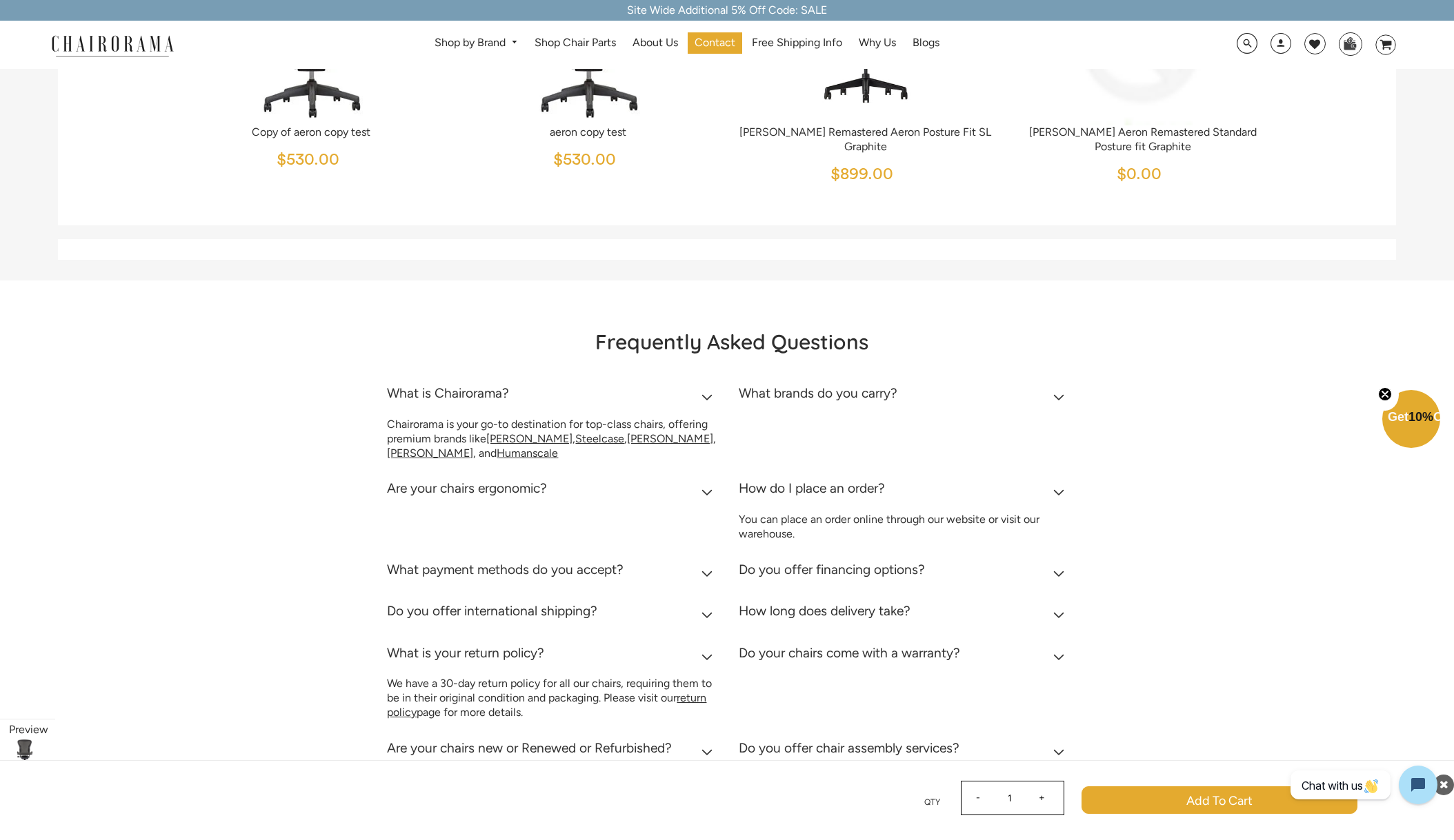
scroll to position [6065, 0]
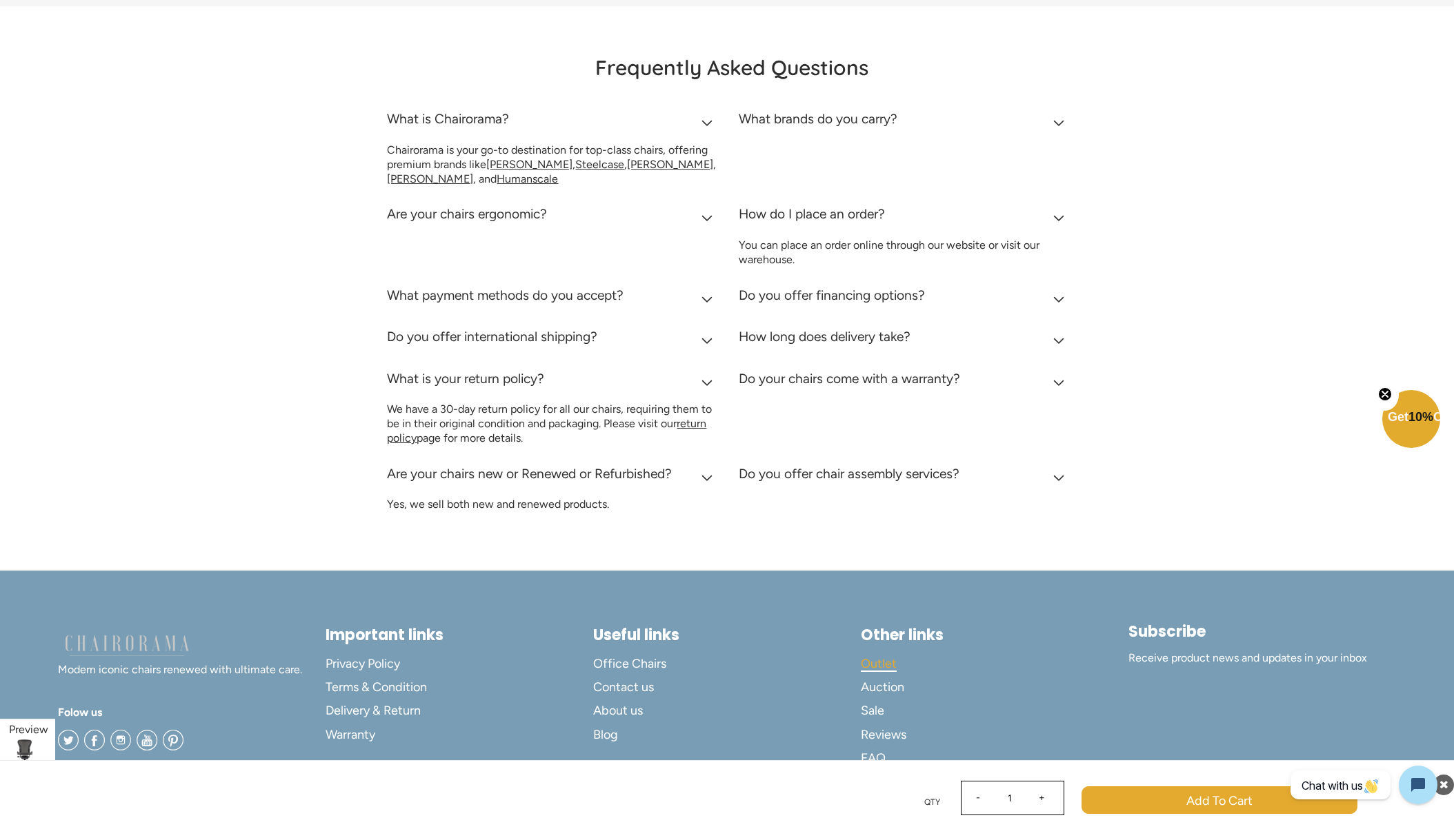
click at [885, 661] on span "Outlet" at bounding box center [878, 664] width 36 height 16
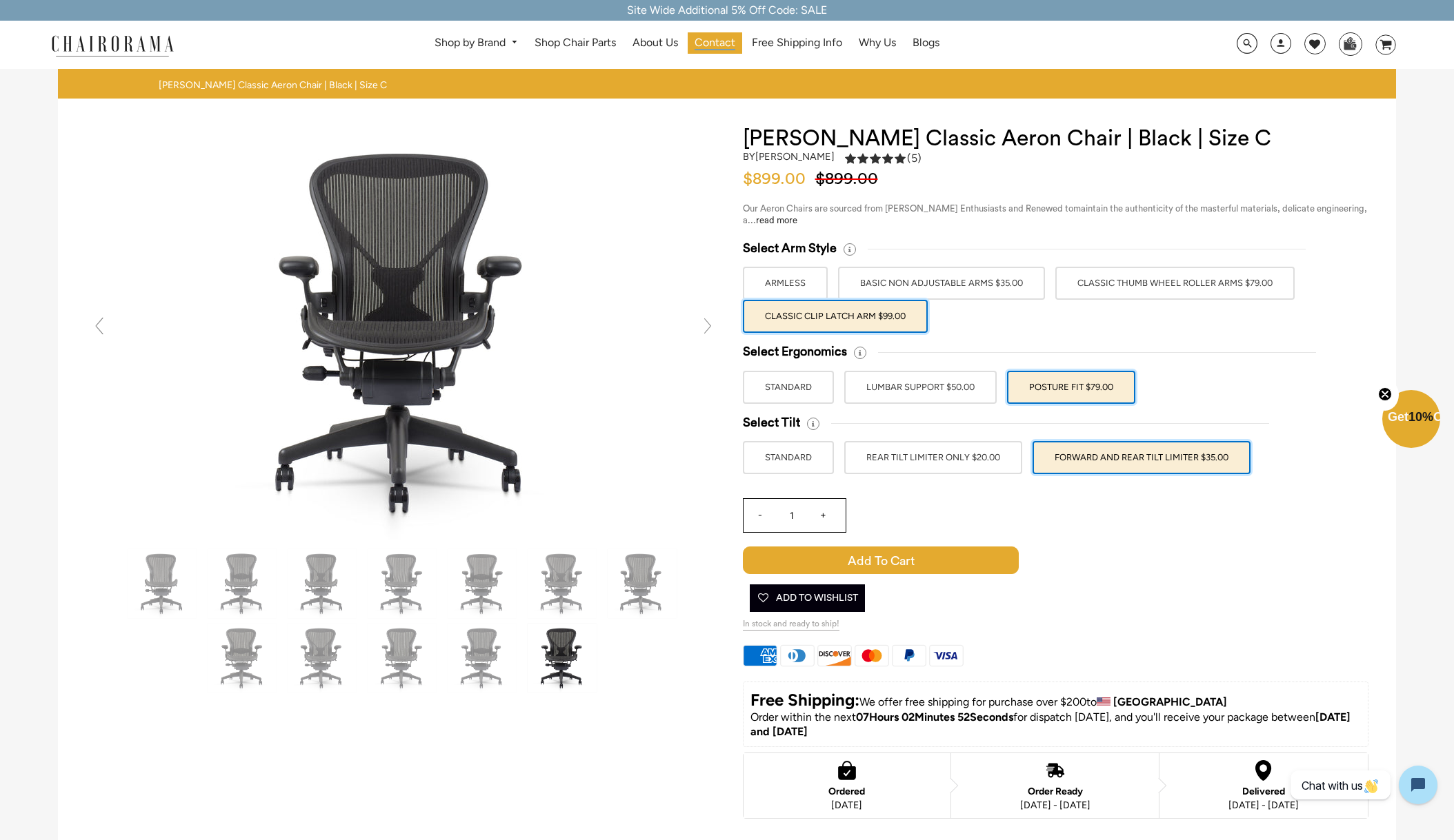
click at [726, 40] on span "Contact" at bounding box center [714, 43] width 41 height 14
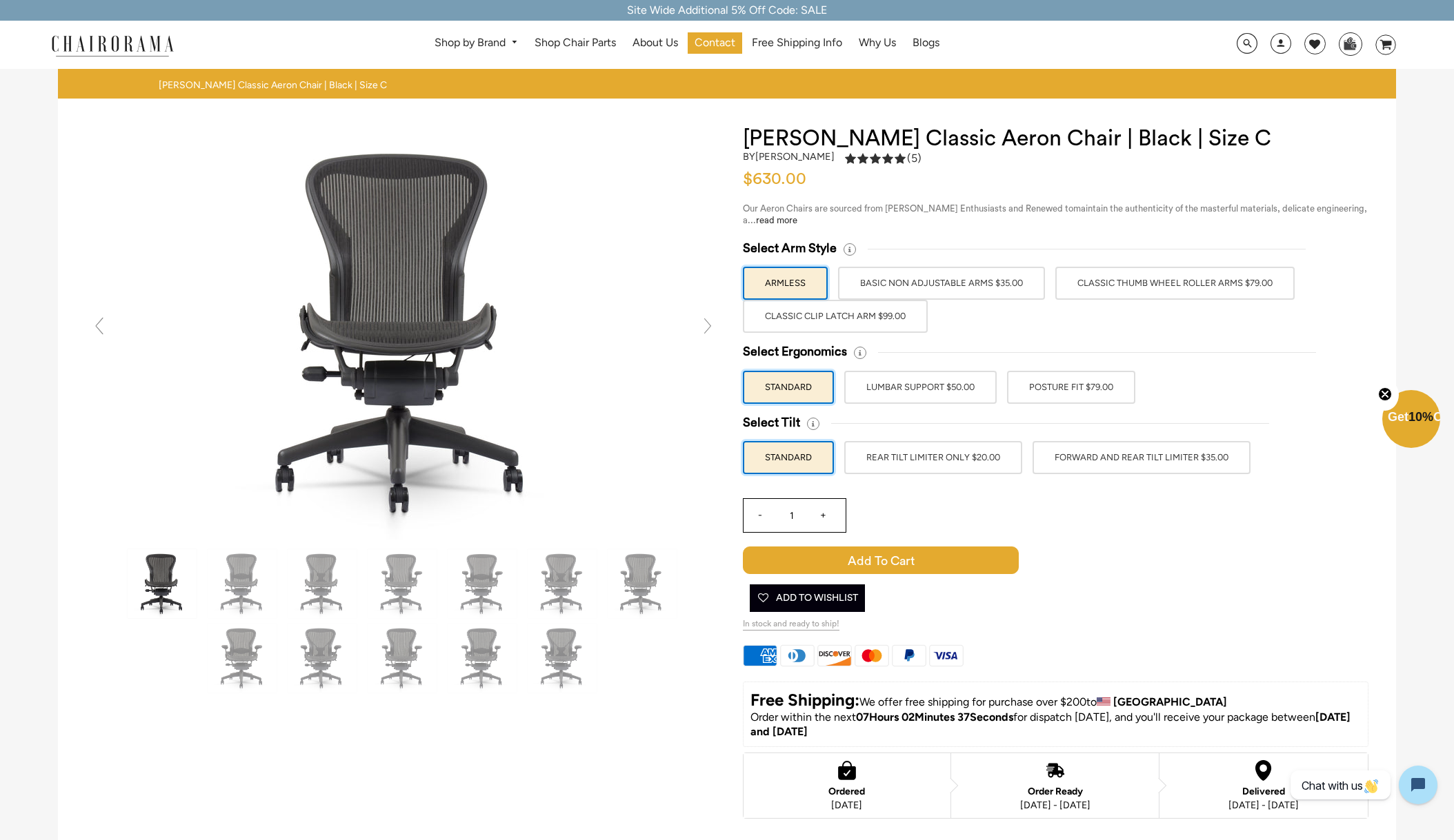
click at [1122, 290] on label "Classic Thumb Wheel Roller Arms $79.00" at bounding box center [1174, 283] width 239 height 33
click at [0, 0] on input "Classic Thumb Wheel Roller Arms $79.00" at bounding box center [0, 0] width 0 height 0
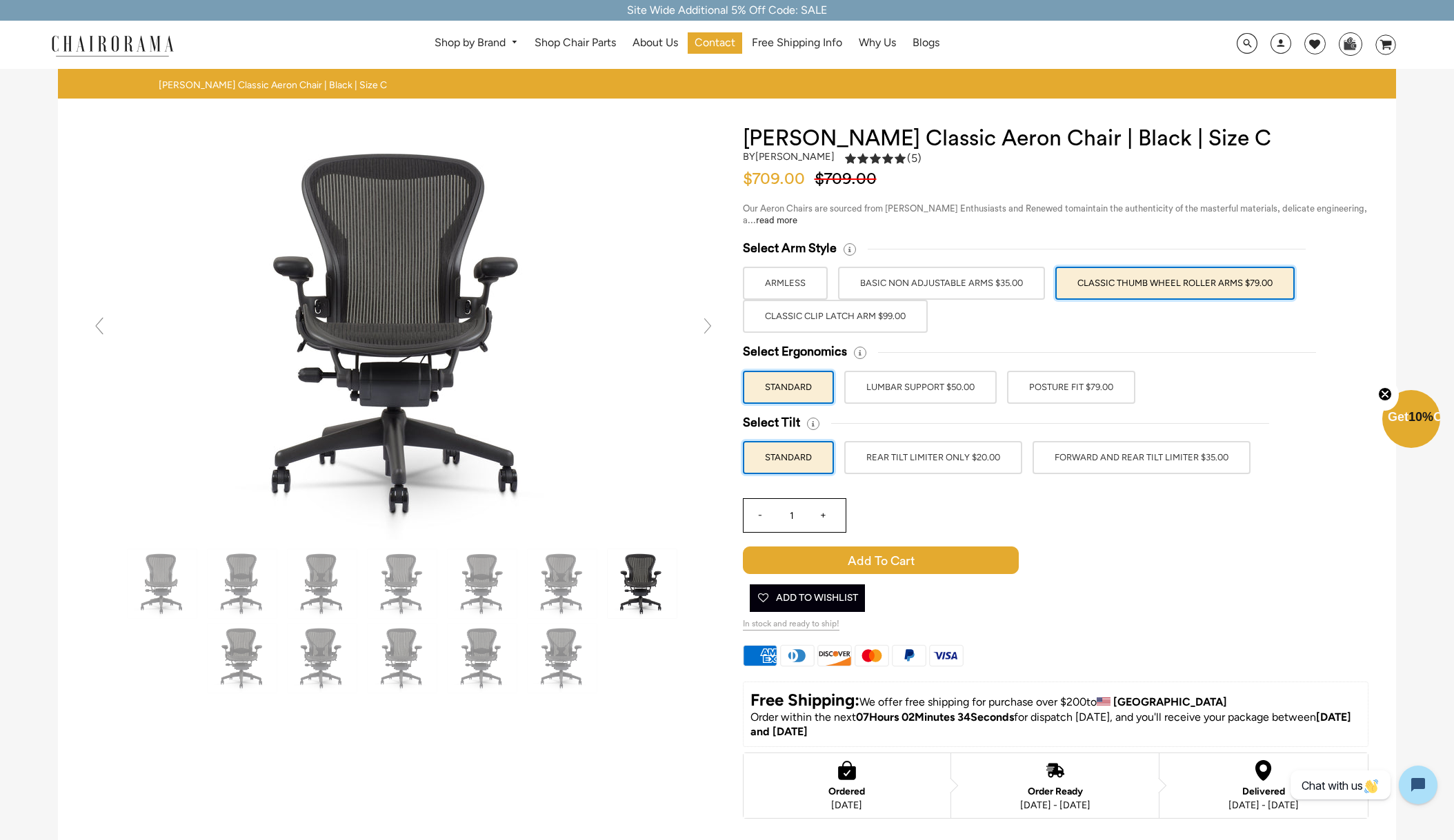
click at [1063, 382] on label "POSTURE FIT $79.00" at bounding box center [1071, 387] width 128 height 33
click at [0, 0] on input "POSTURE FIT $79.00" at bounding box center [0, 0] width 0 height 0
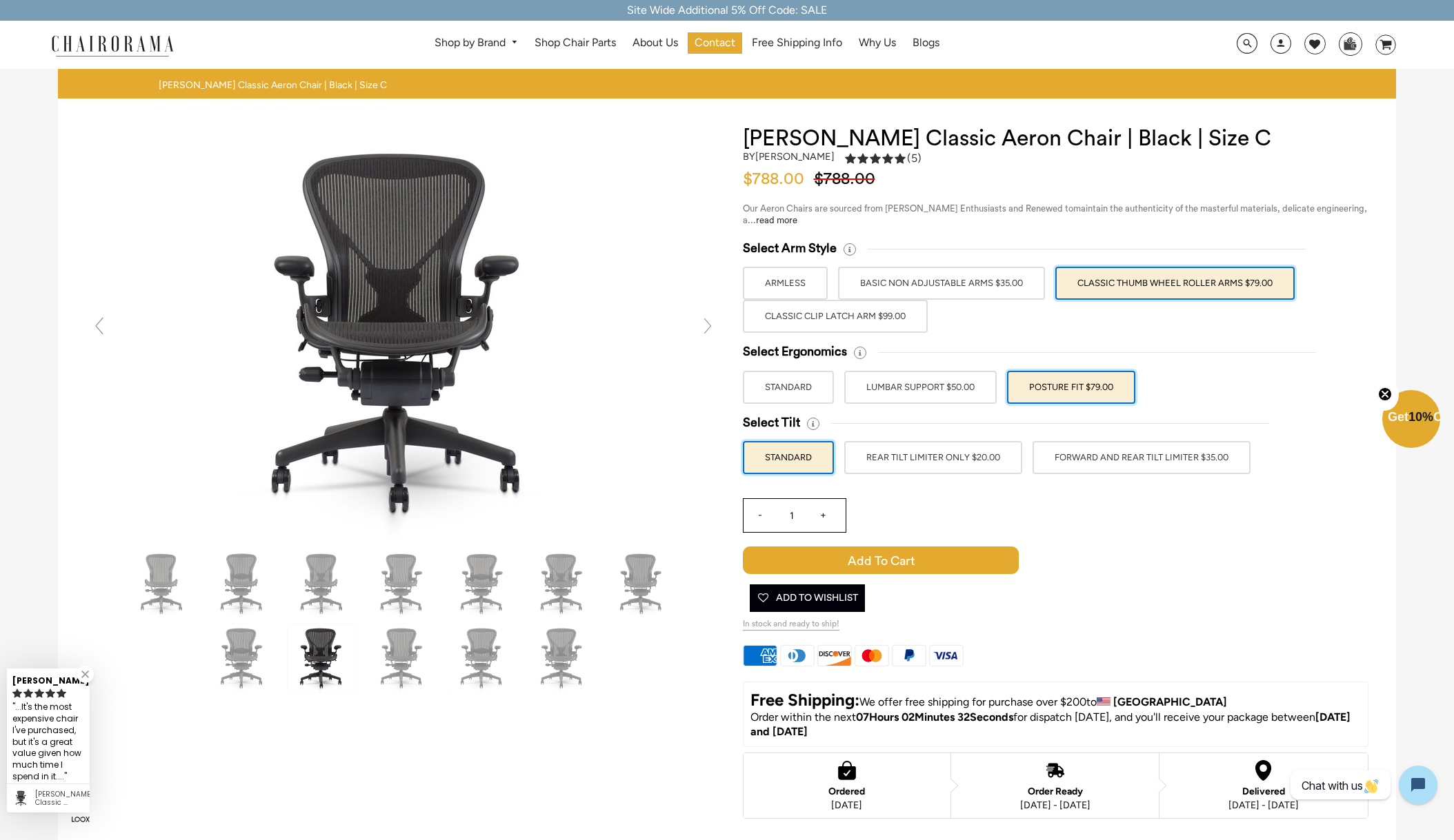
click at [1157, 446] on label "FORWARD AND REAR TILT LIMITER $35.00" at bounding box center [1141, 458] width 218 height 33
click at [0, 0] on input "FORWARD AND REAR TILT LIMITER $35.00" at bounding box center [0, 0] width 0 height 0
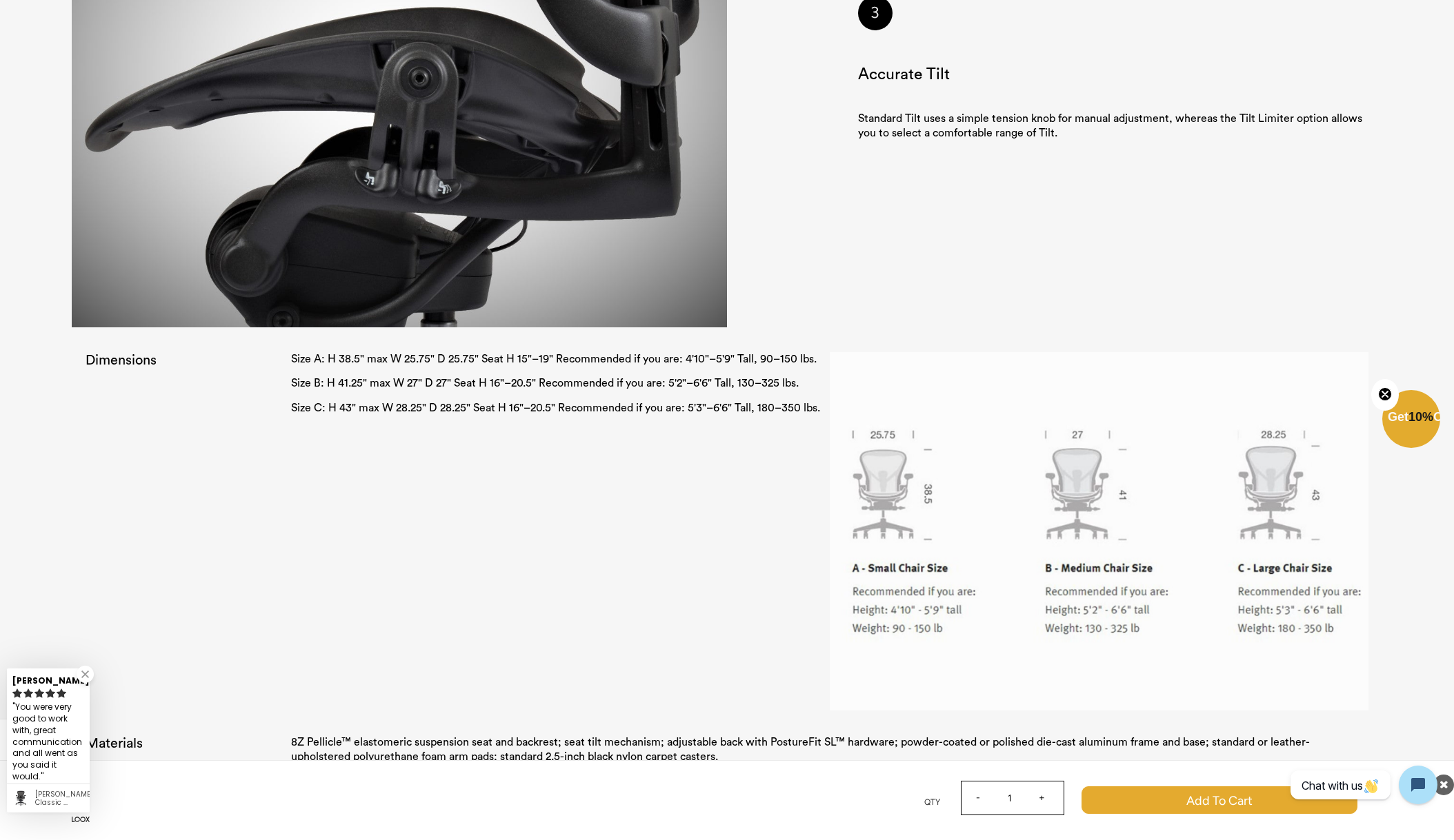
scroll to position [2723, 0]
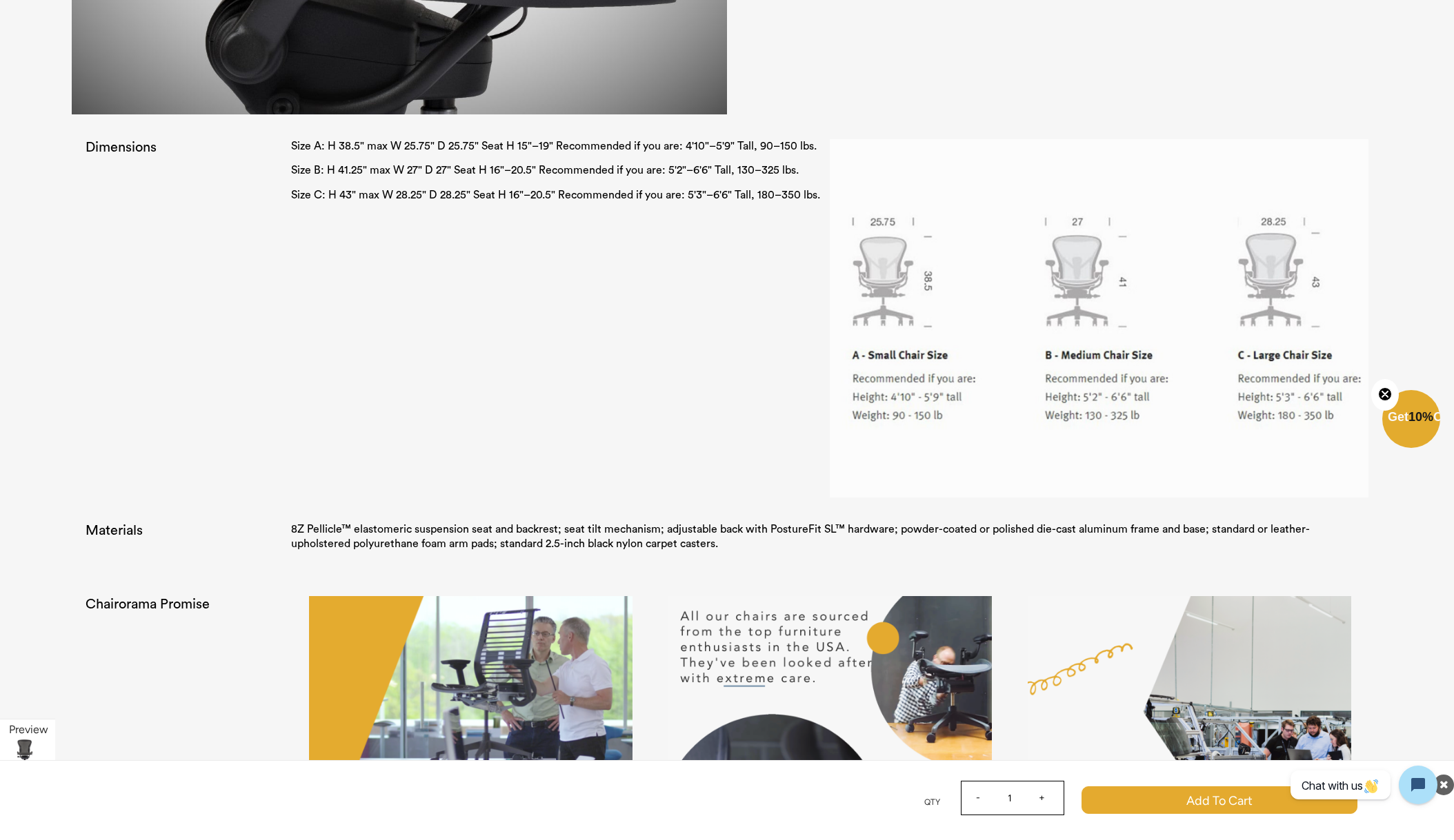
click at [701, 312] on div "Size A: H 38.5" max W 25.75" D 25.75" Seat H 15"–19" Recommended if you are: 4'…" at bounding box center [830, 324] width 1077 height 369
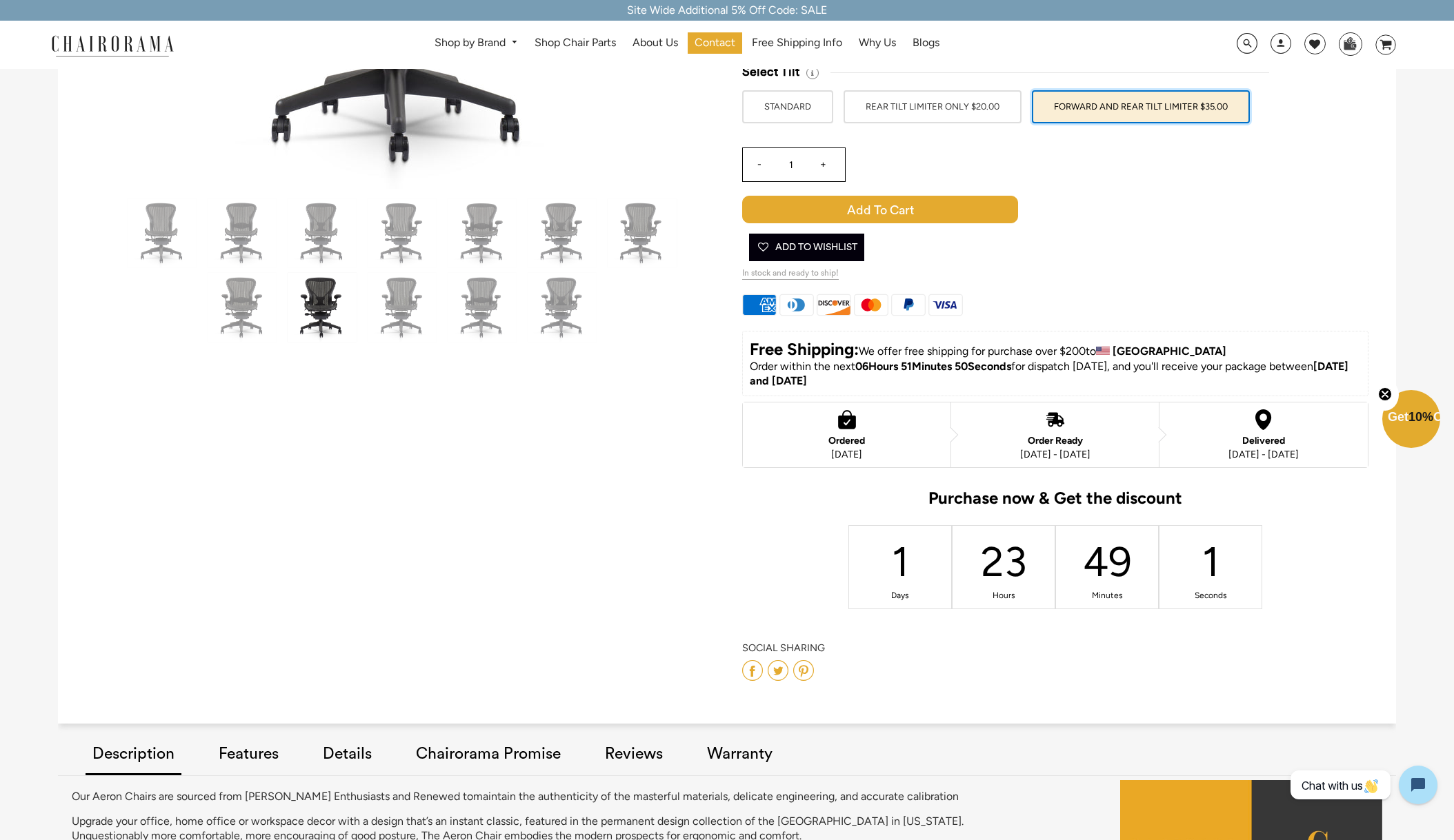
scroll to position [0, 0]
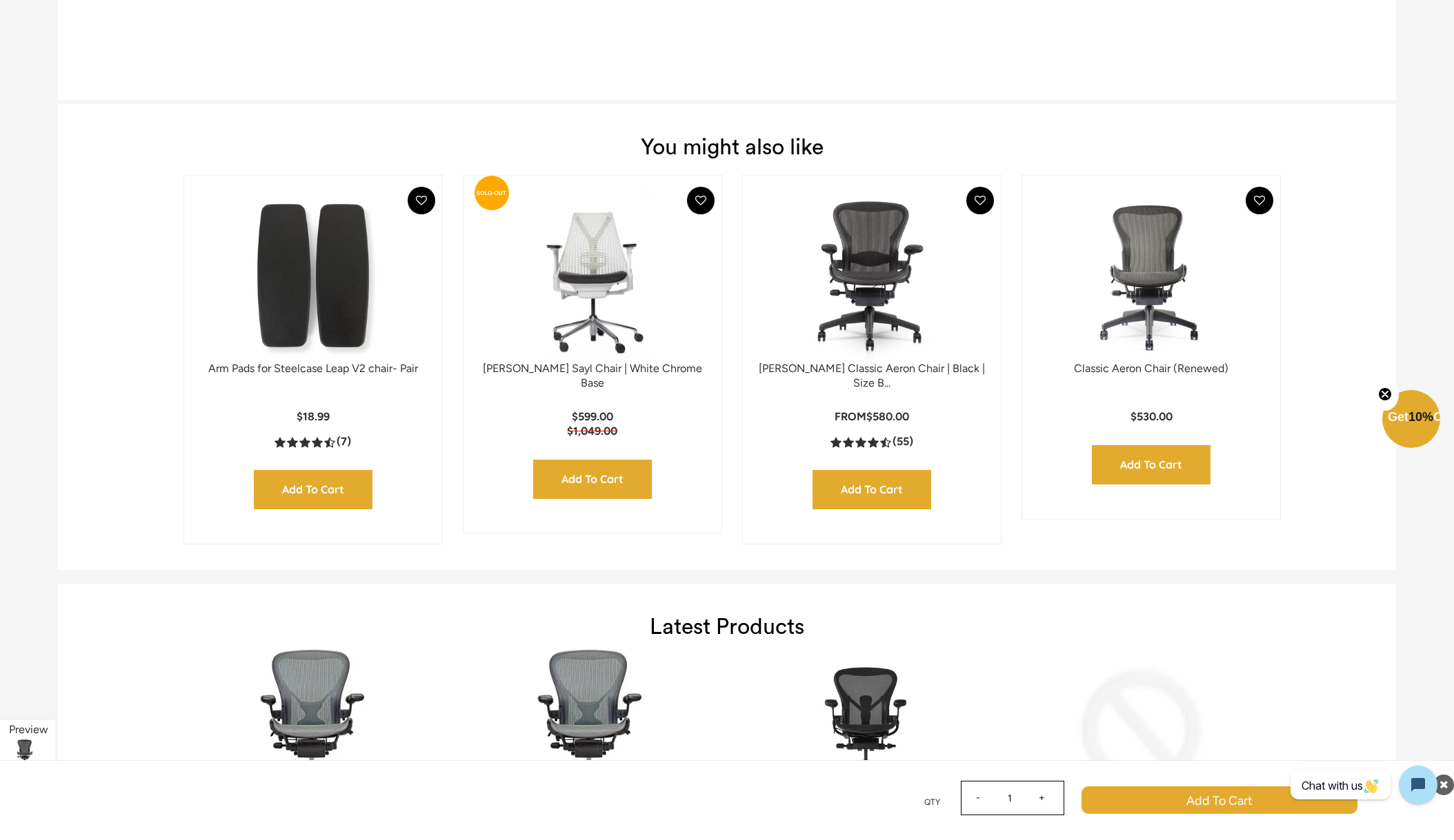
scroll to position [4753, 0]
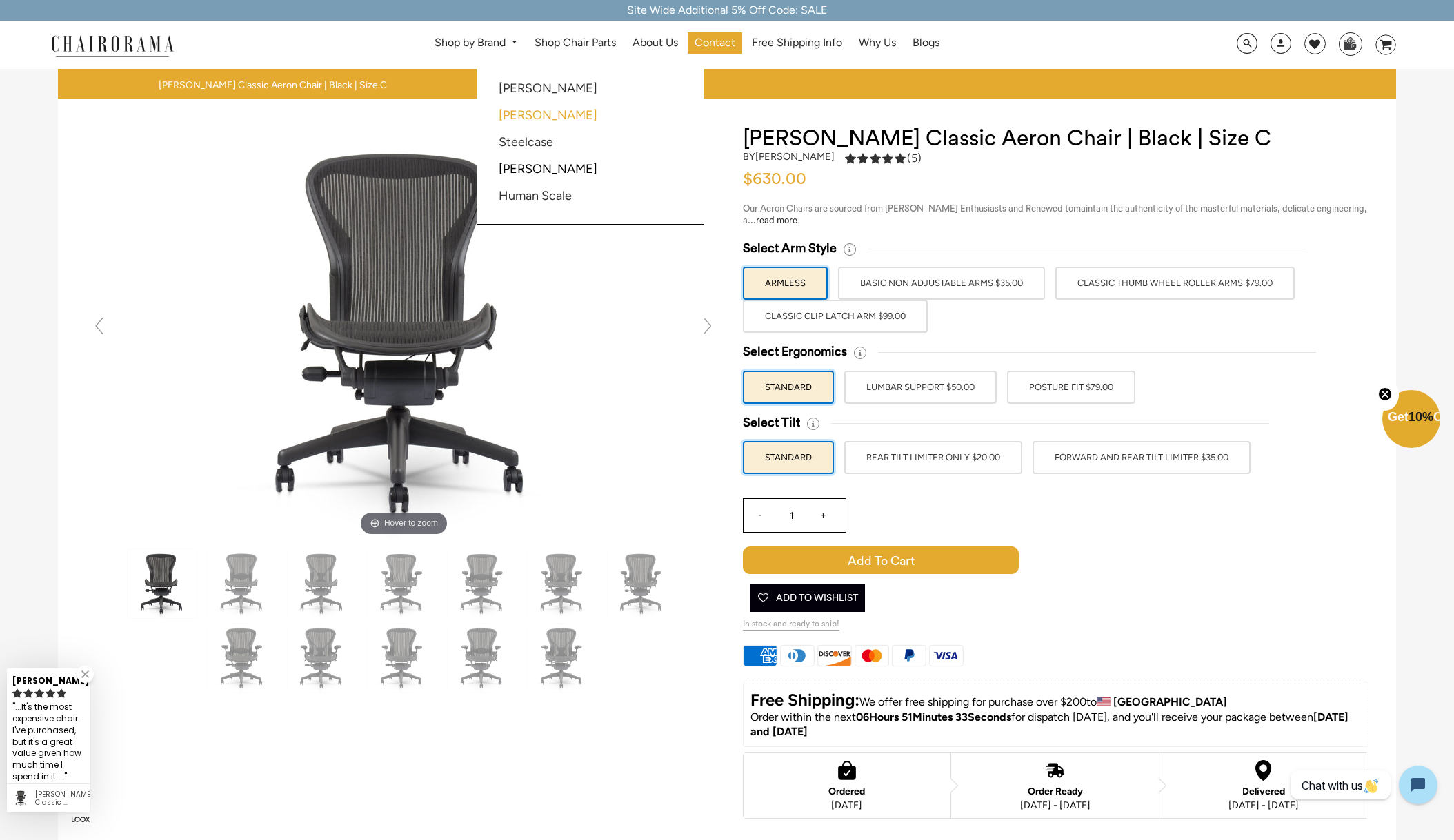
click at [529, 116] on link "[PERSON_NAME]" at bounding box center [548, 115] width 98 height 15
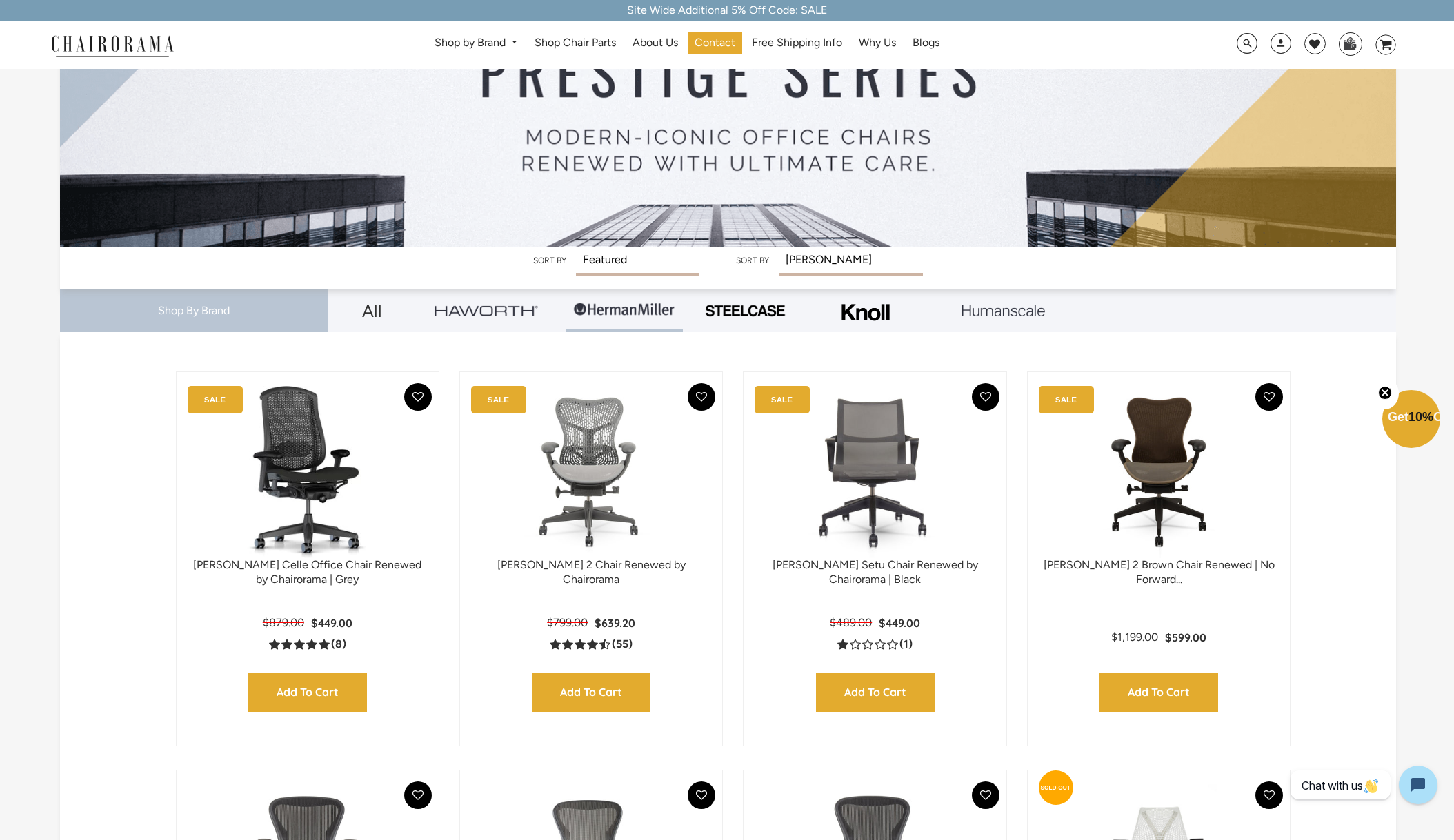
scroll to position [210, 0]
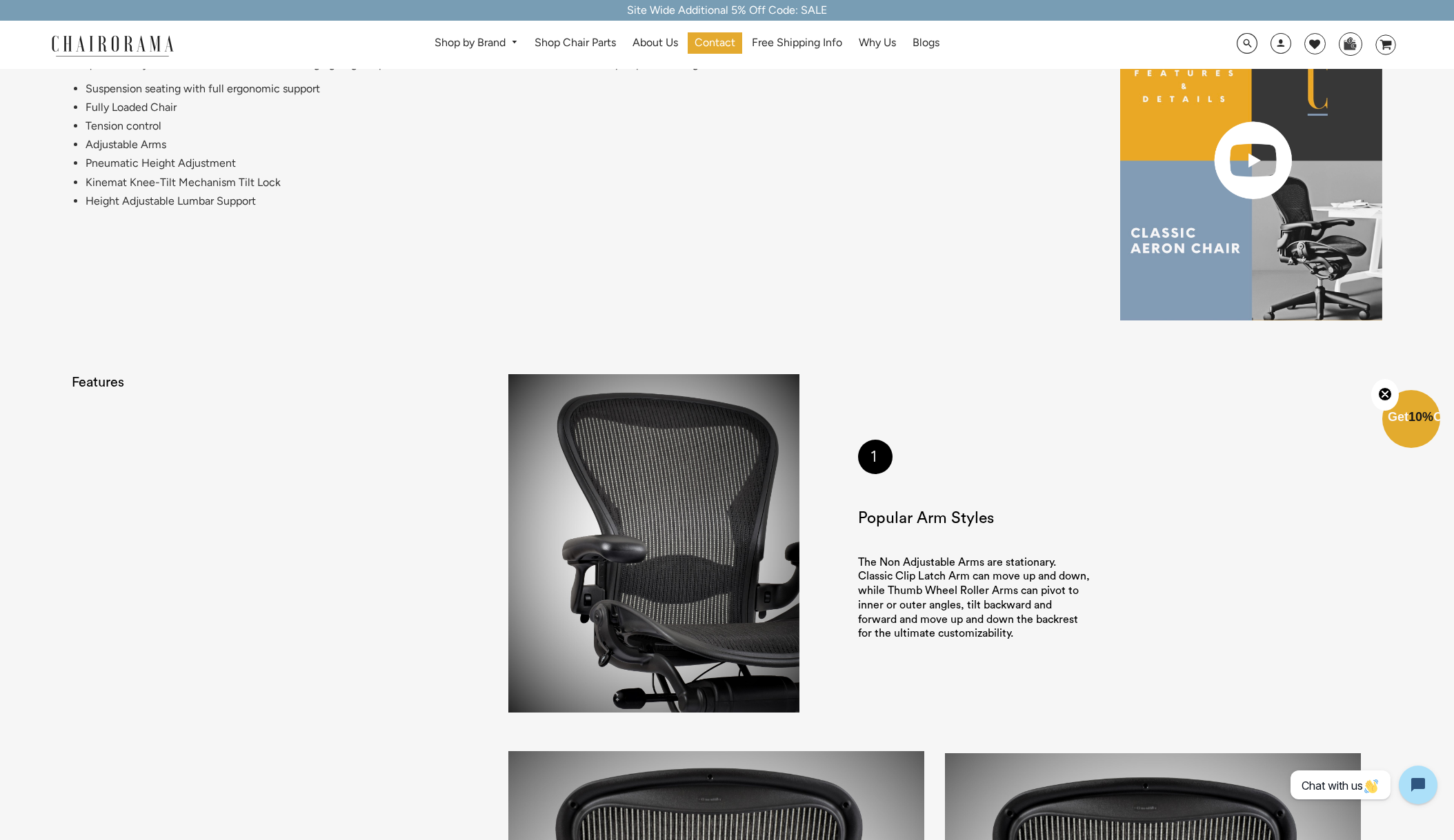
scroll to position [731, 0]
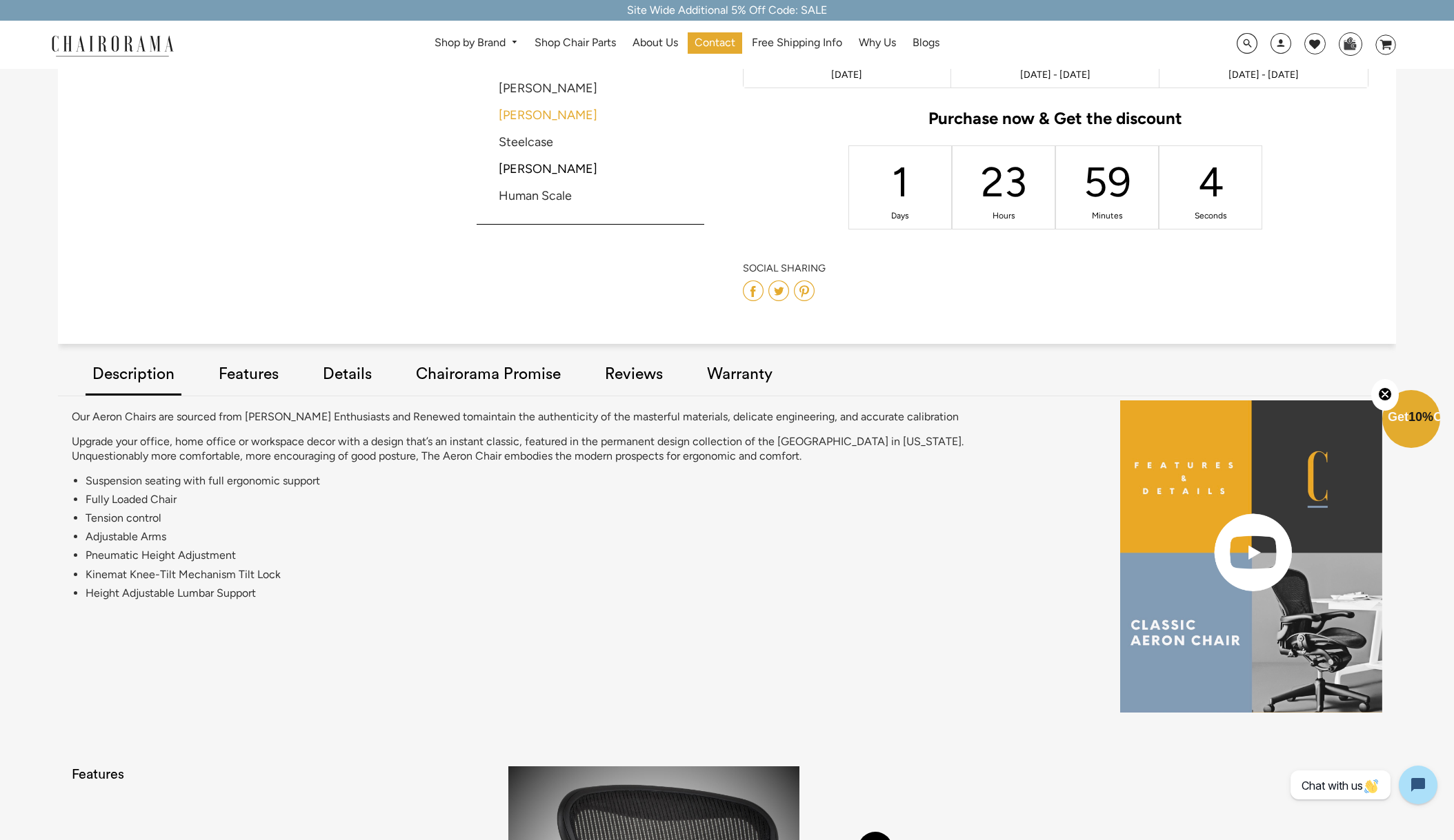
click at [522, 118] on link "[PERSON_NAME]" at bounding box center [548, 115] width 98 height 15
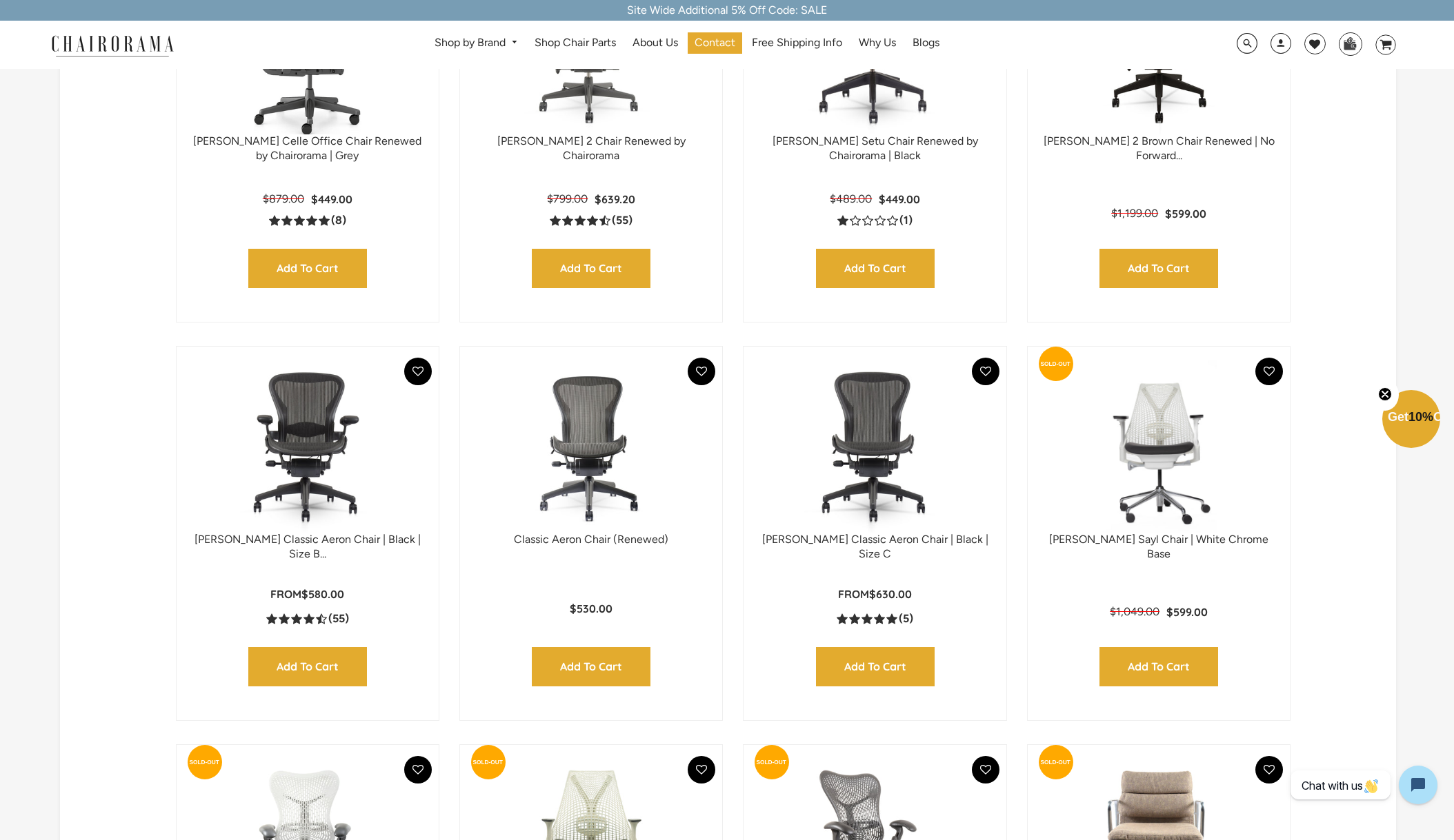
scroll to position [628, 0]
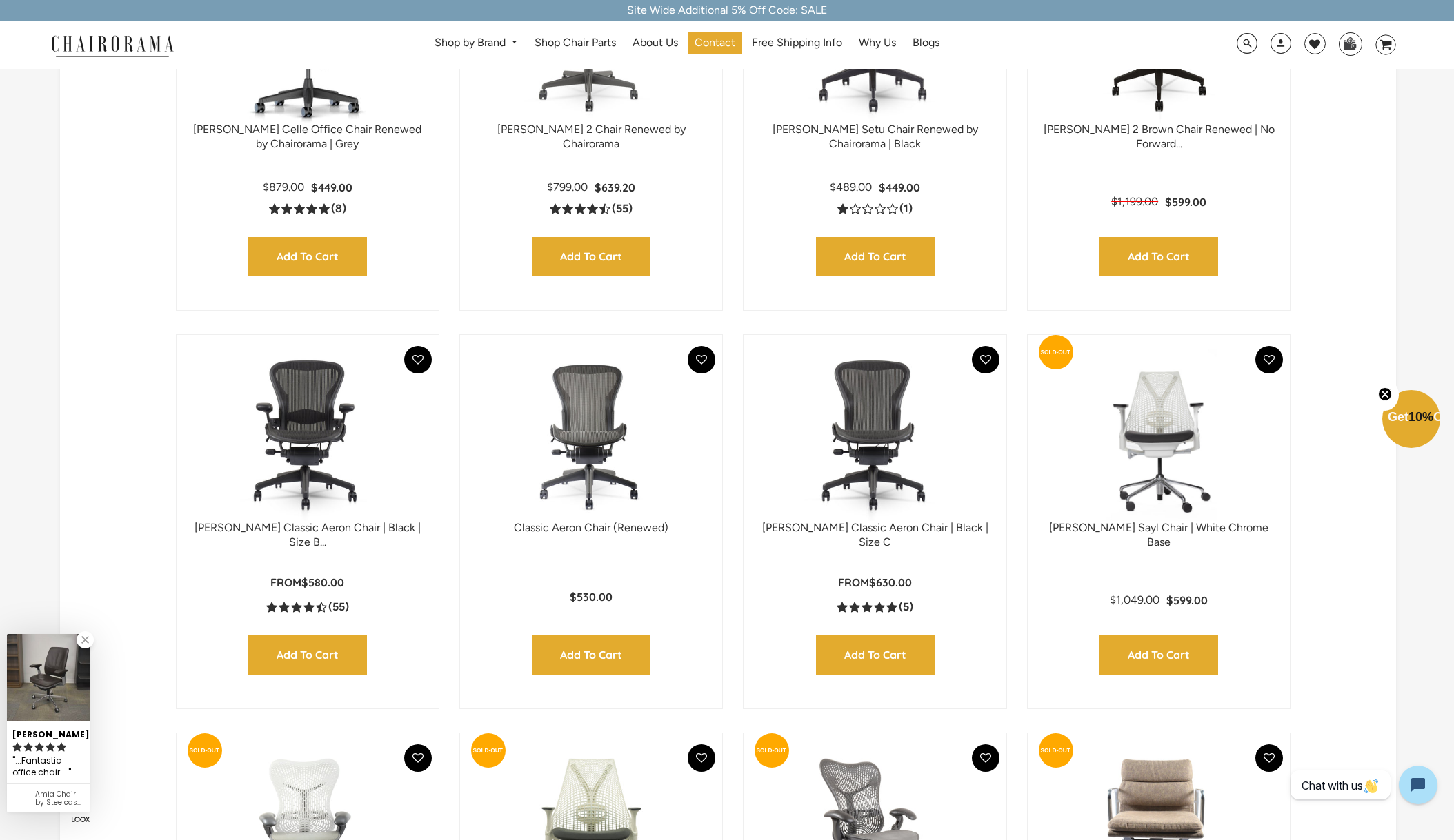
click at [306, 470] on img at bounding box center [307, 435] width 235 height 173
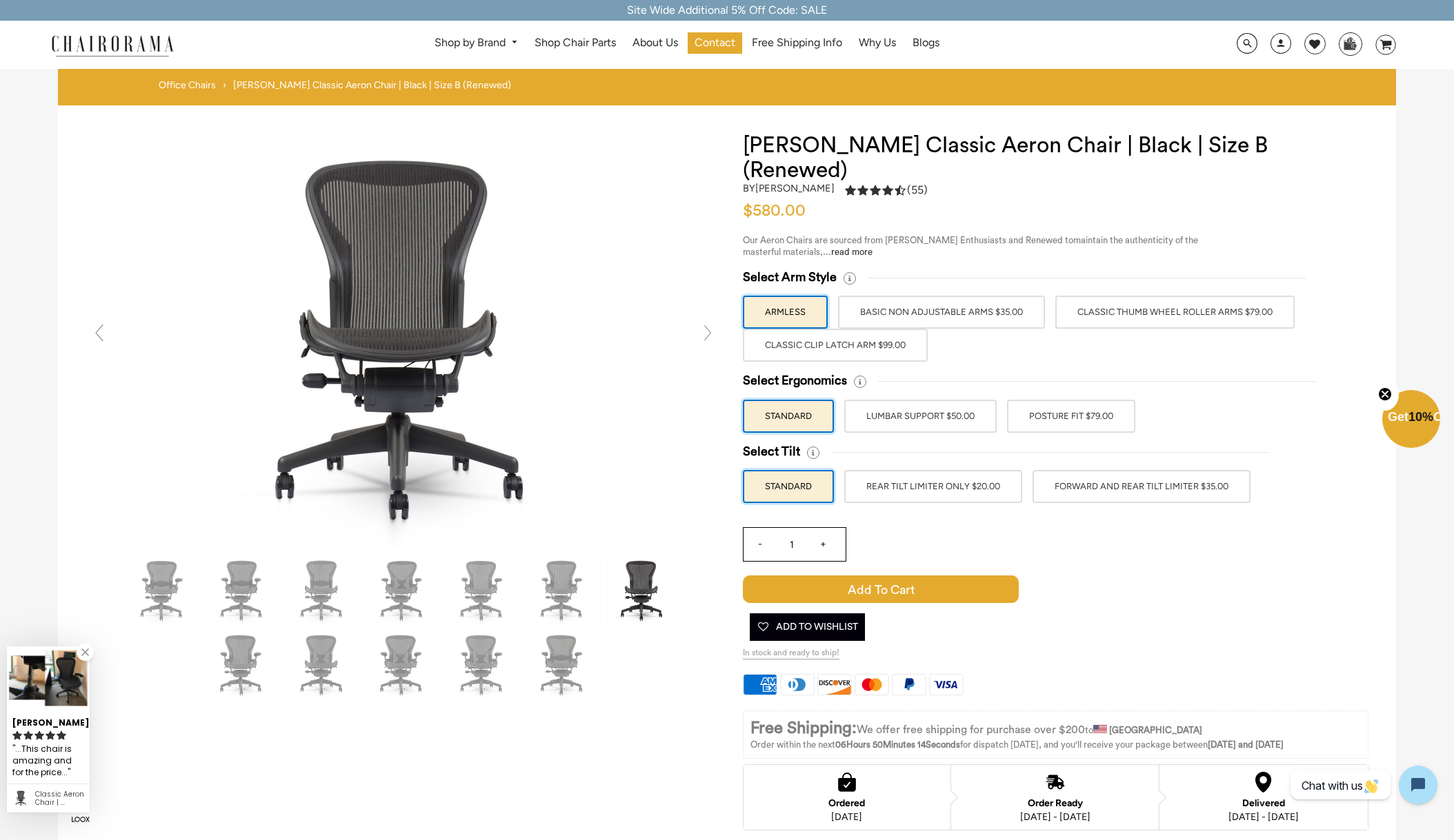
click at [1109, 296] on label "Classic Thumb Wheel Roller Arms $79.00" at bounding box center [1174, 312] width 239 height 33
click at [0, 0] on input "Classic Thumb Wheel Roller Arms $79.00" at bounding box center [0, 0] width 0 height 0
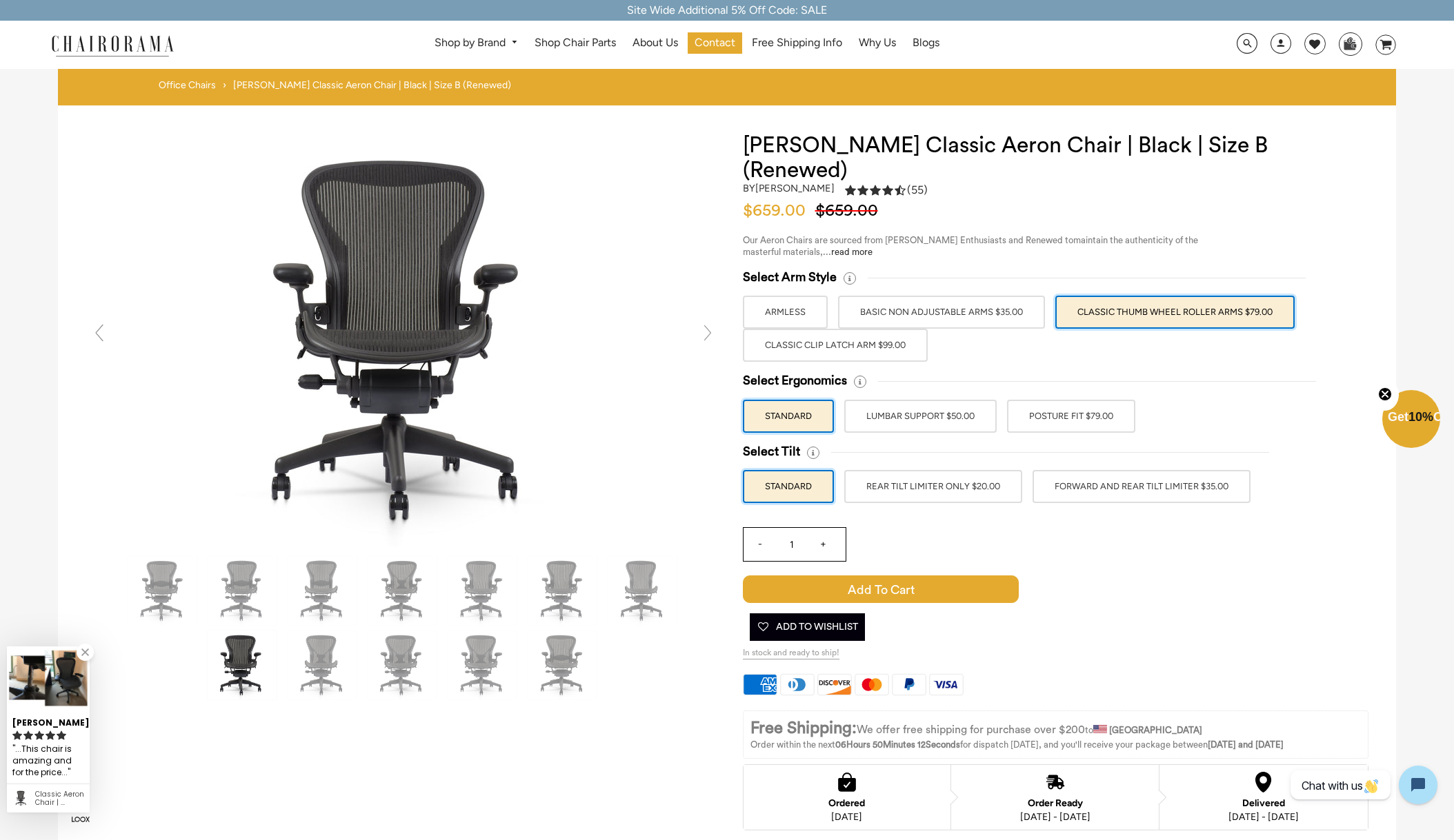
click at [1106, 400] on label "POSTURE FIT $79.00" at bounding box center [1071, 416] width 128 height 33
click at [0, 0] on input "POSTURE FIT $79.00" at bounding box center [0, 0] width 0 height 0
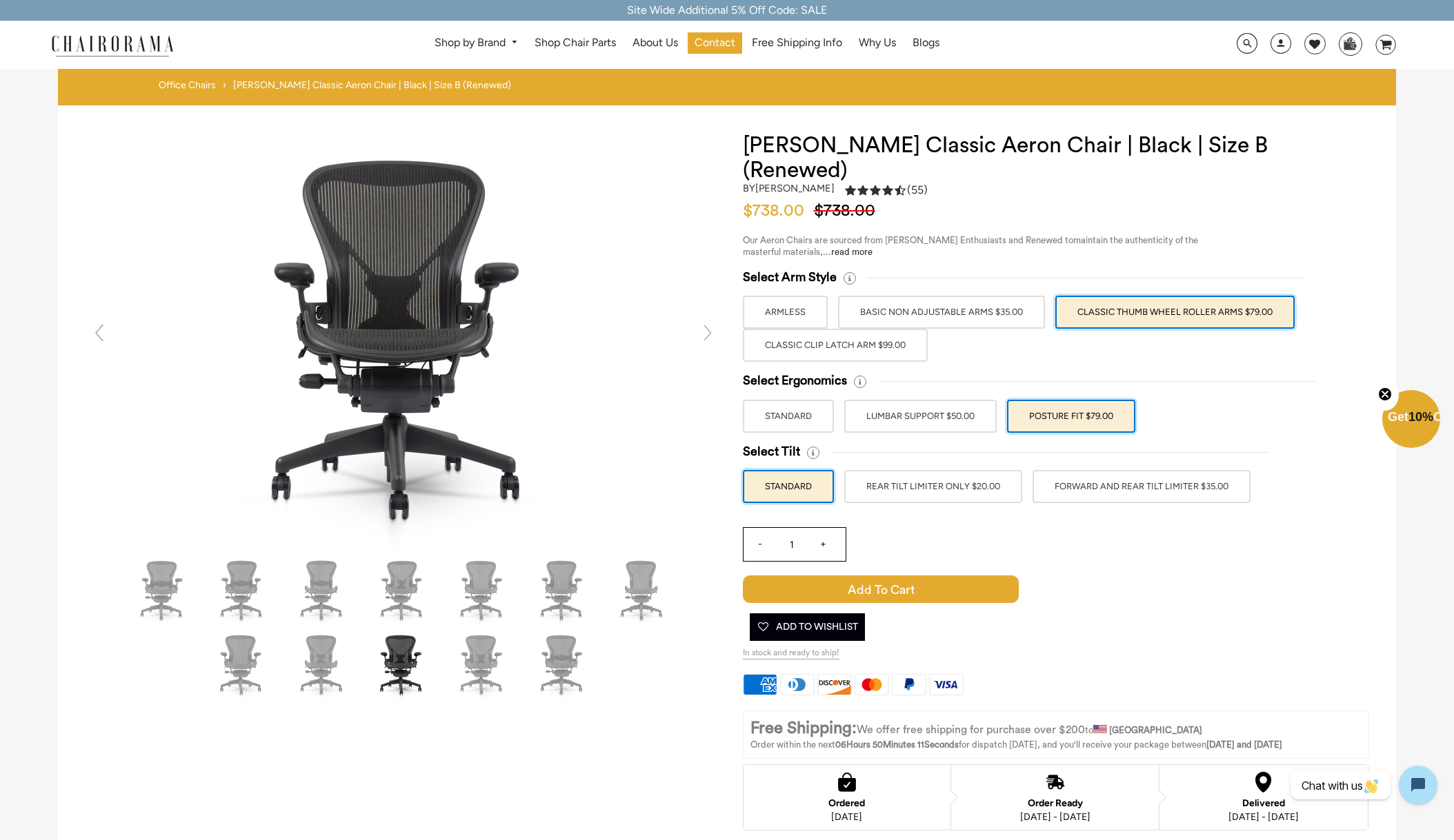
click at [1112, 470] on label "FORWARD AND REAR TILT LIMITER $35.00" at bounding box center [1141, 486] width 218 height 33
click at [0, 0] on input "FORWARD AND REAR TILT LIMITER $35.00" at bounding box center [0, 0] width 0 height 0
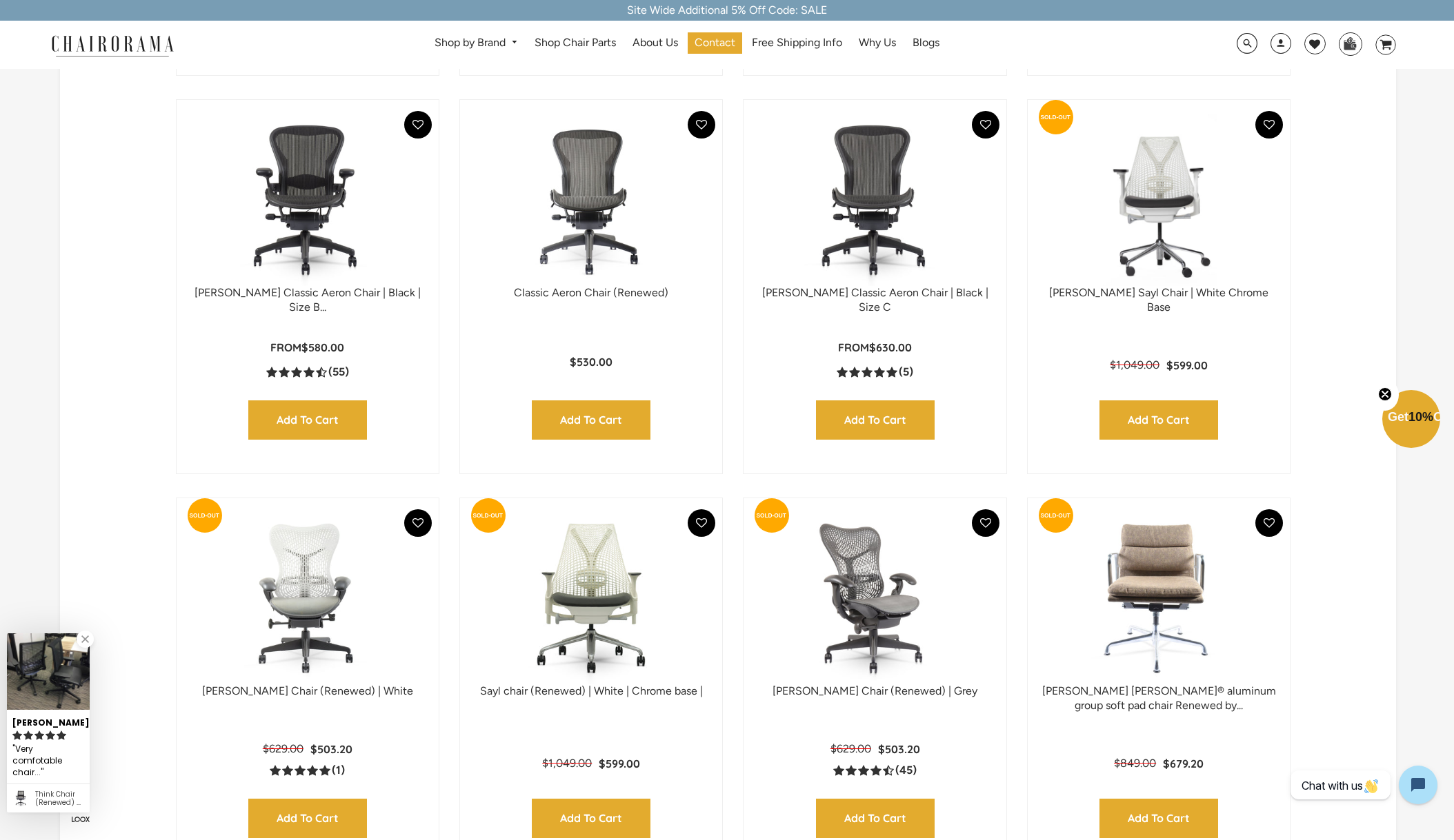
scroll to position [774, 0]
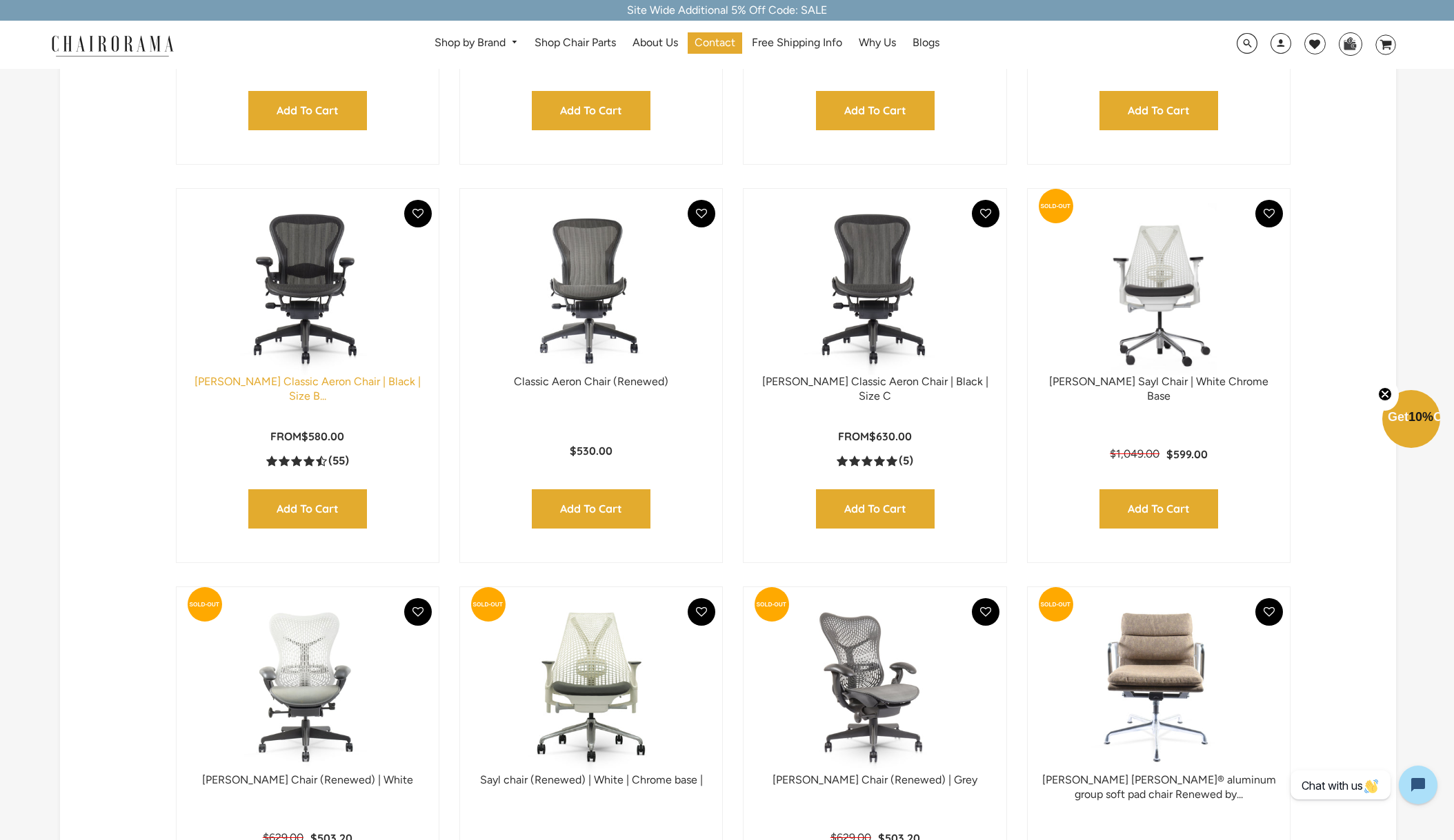
click at [306, 377] on link "Herman Miller Classic Aeron Chair | Black | Size B..." at bounding box center [307, 389] width 226 height 28
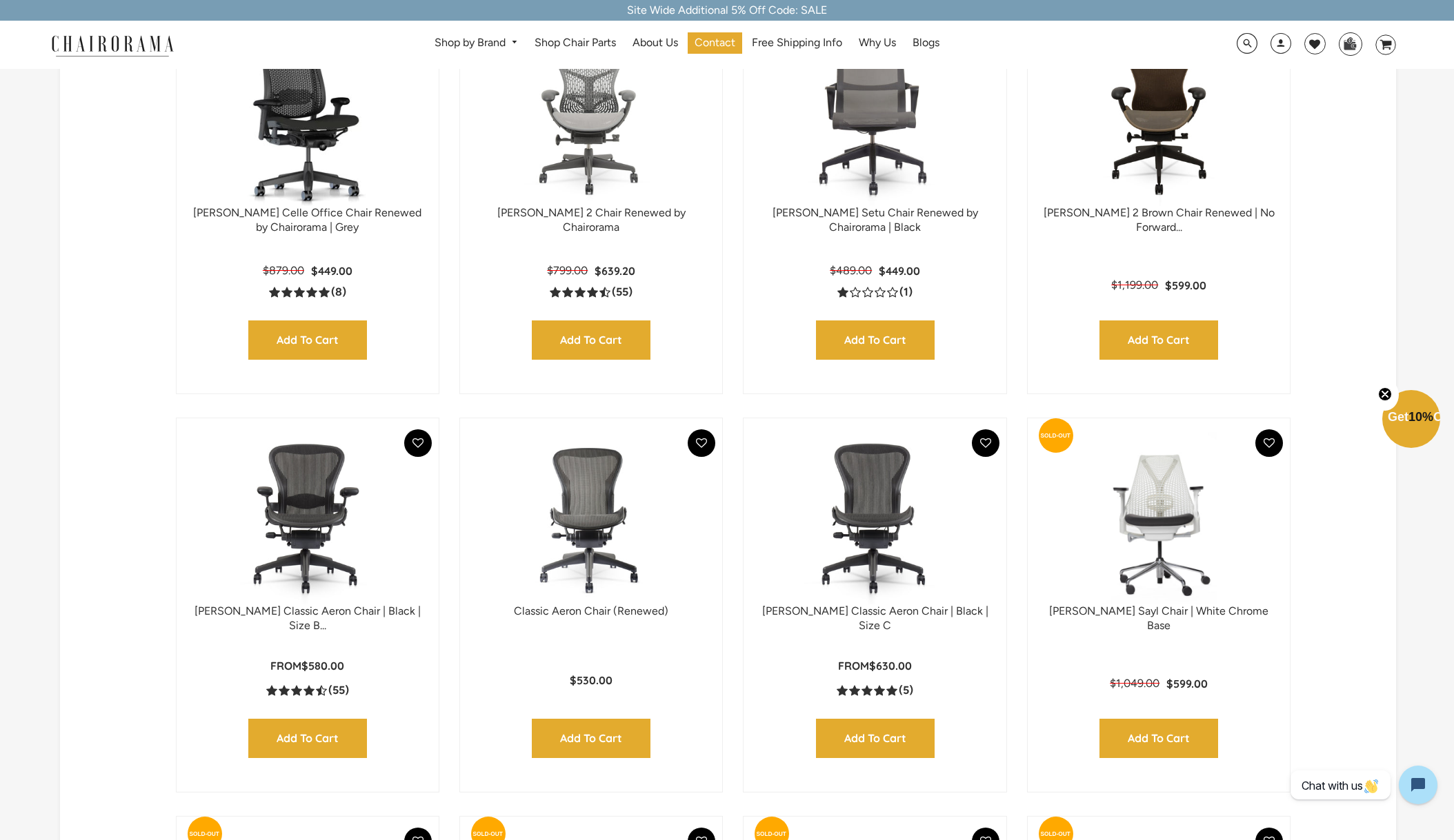
scroll to position [401, 0]
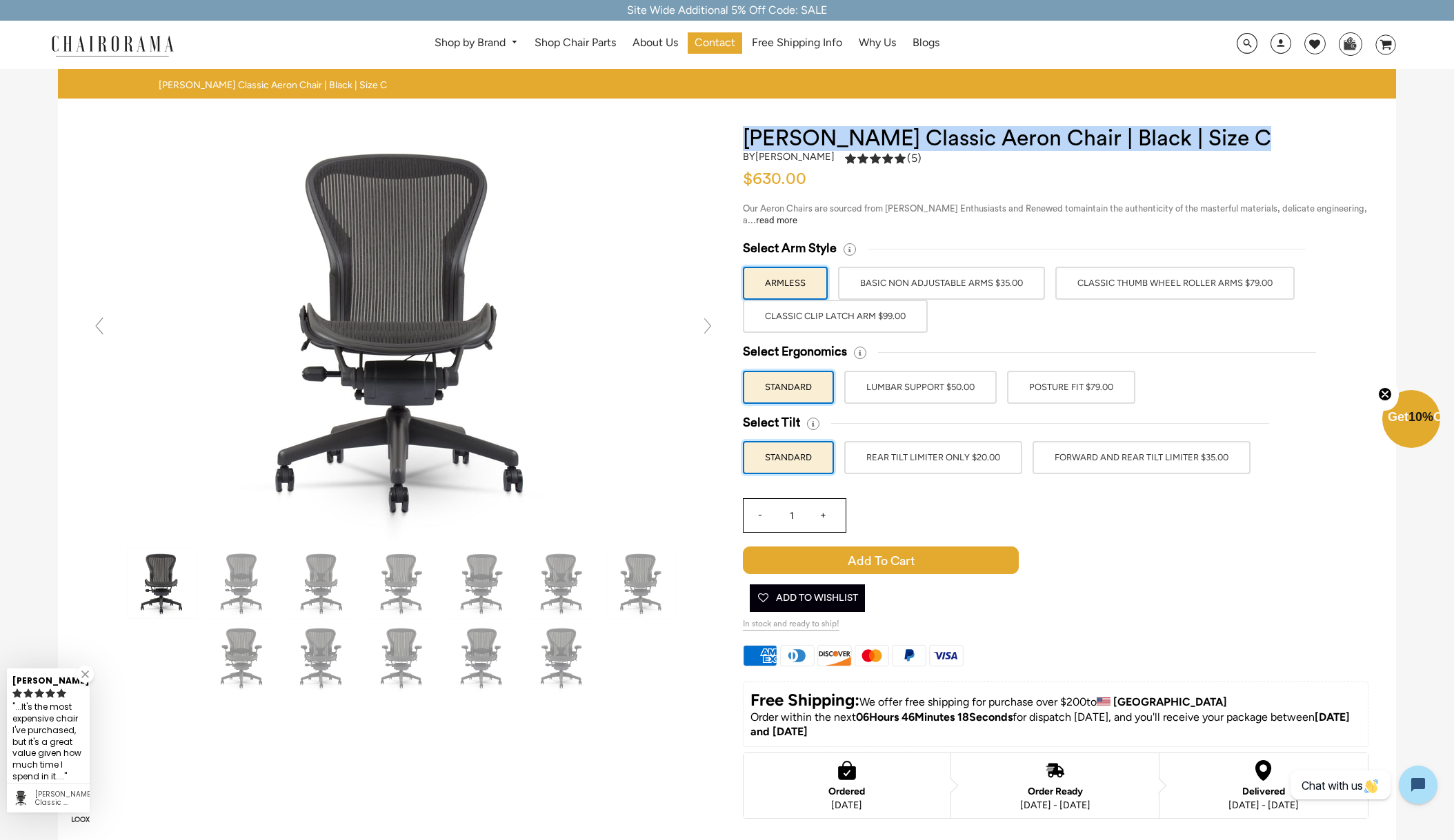
drag, startPoint x: 747, startPoint y: 135, endPoint x: 1259, endPoint y: 134, distance: 512.0
click at [1259, 134] on h1 "[PERSON_NAME] Classic Aeron Chair | Black | Size C" at bounding box center [1055, 138] width 626 height 25
click at [1268, 143] on h1 "[PERSON_NAME] Classic Aeron Chair | Black | Size C" at bounding box center [1055, 138] width 626 height 25
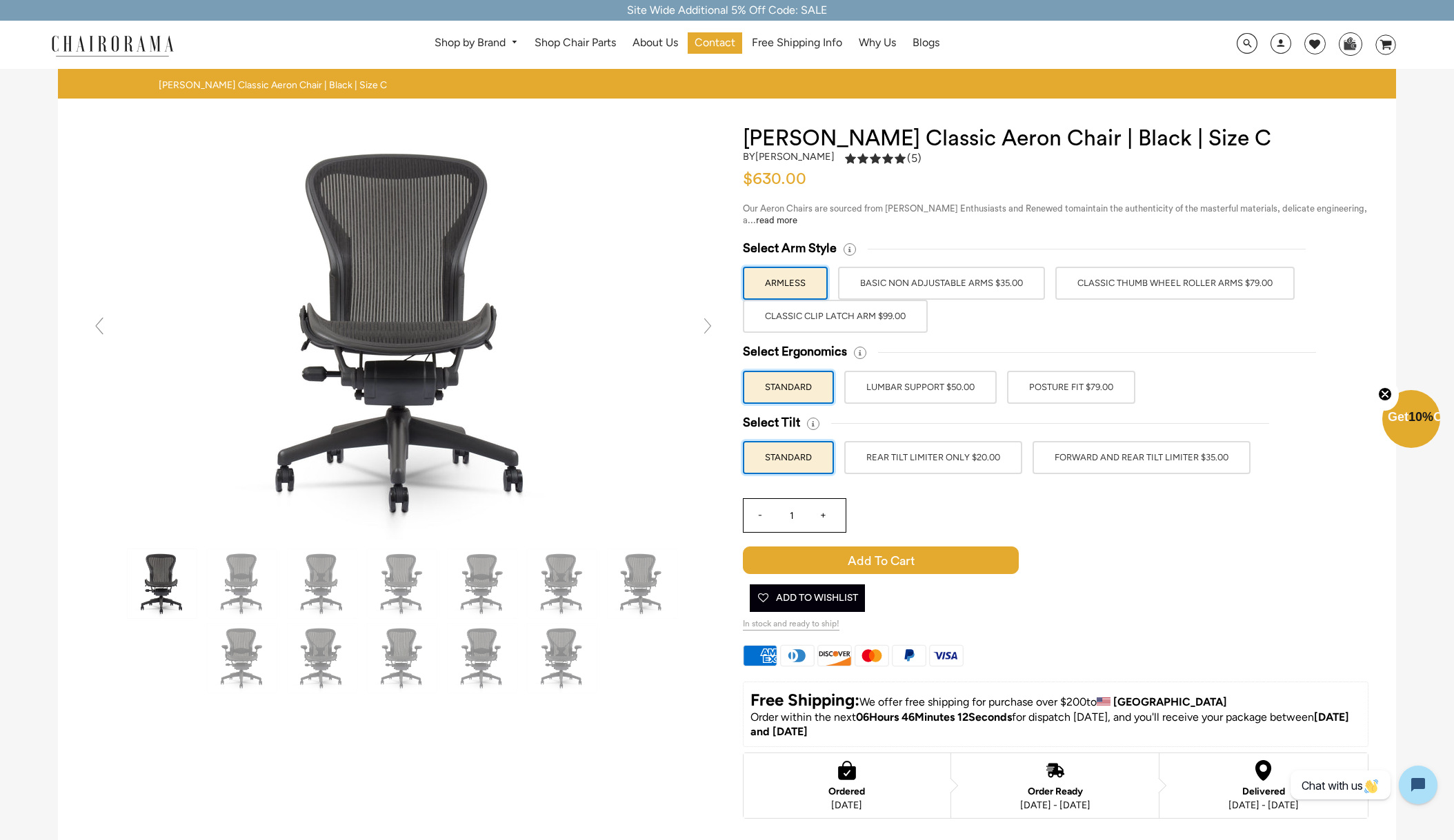
click at [1119, 281] on label "Classic Thumb Wheel Roller Arms $79.00" at bounding box center [1174, 283] width 239 height 33
click at [0, 0] on input "Classic Thumb Wheel Roller Arms $79.00" at bounding box center [0, 0] width 0 height 0
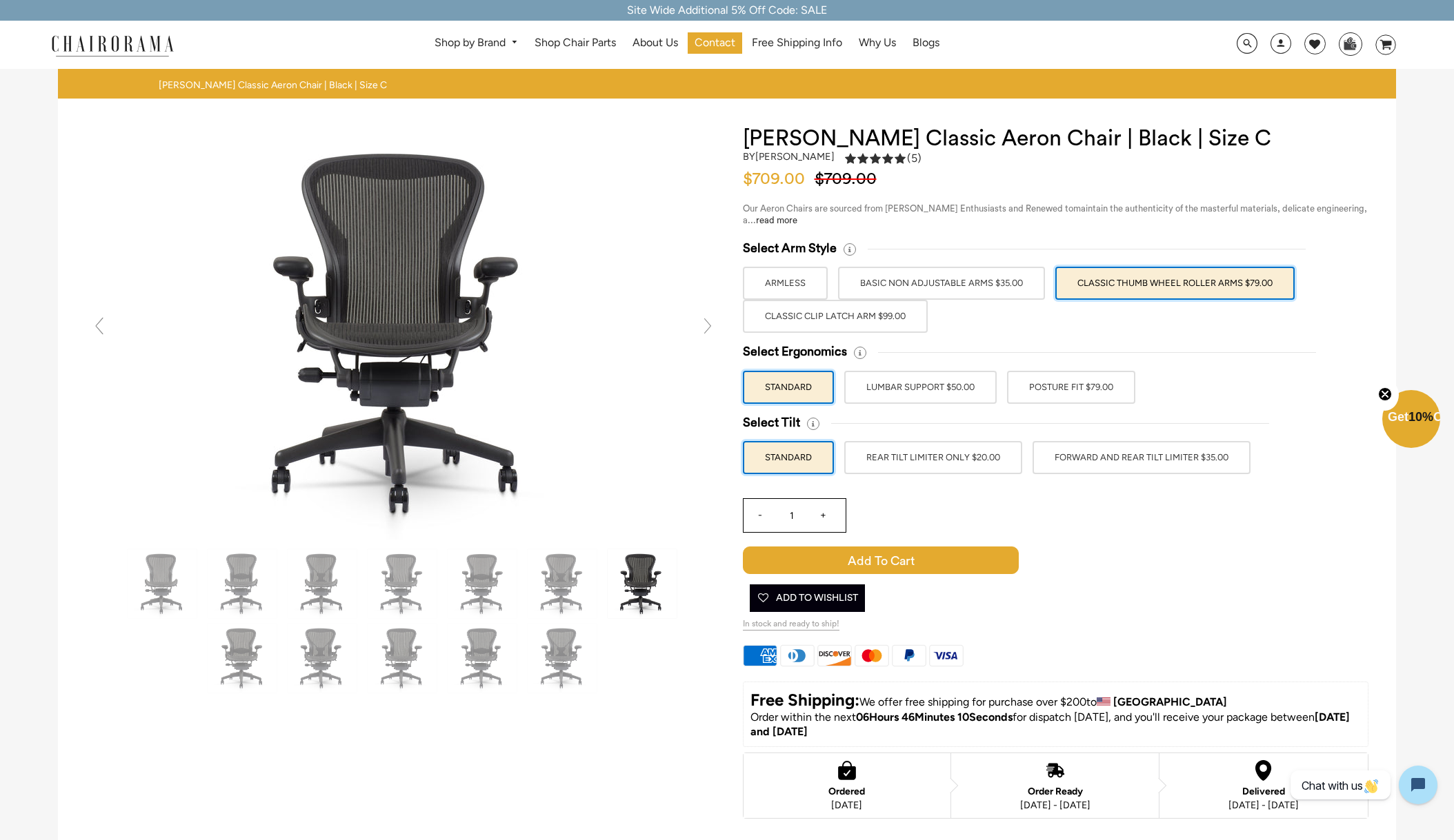
click at [1053, 382] on label "POSTURE FIT $79.00" at bounding box center [1071, 387] width 128 height 33
click at [0, 0] on input "POSTURE FIT $79.00" at bounding box center [0, 0] width 0 height 0
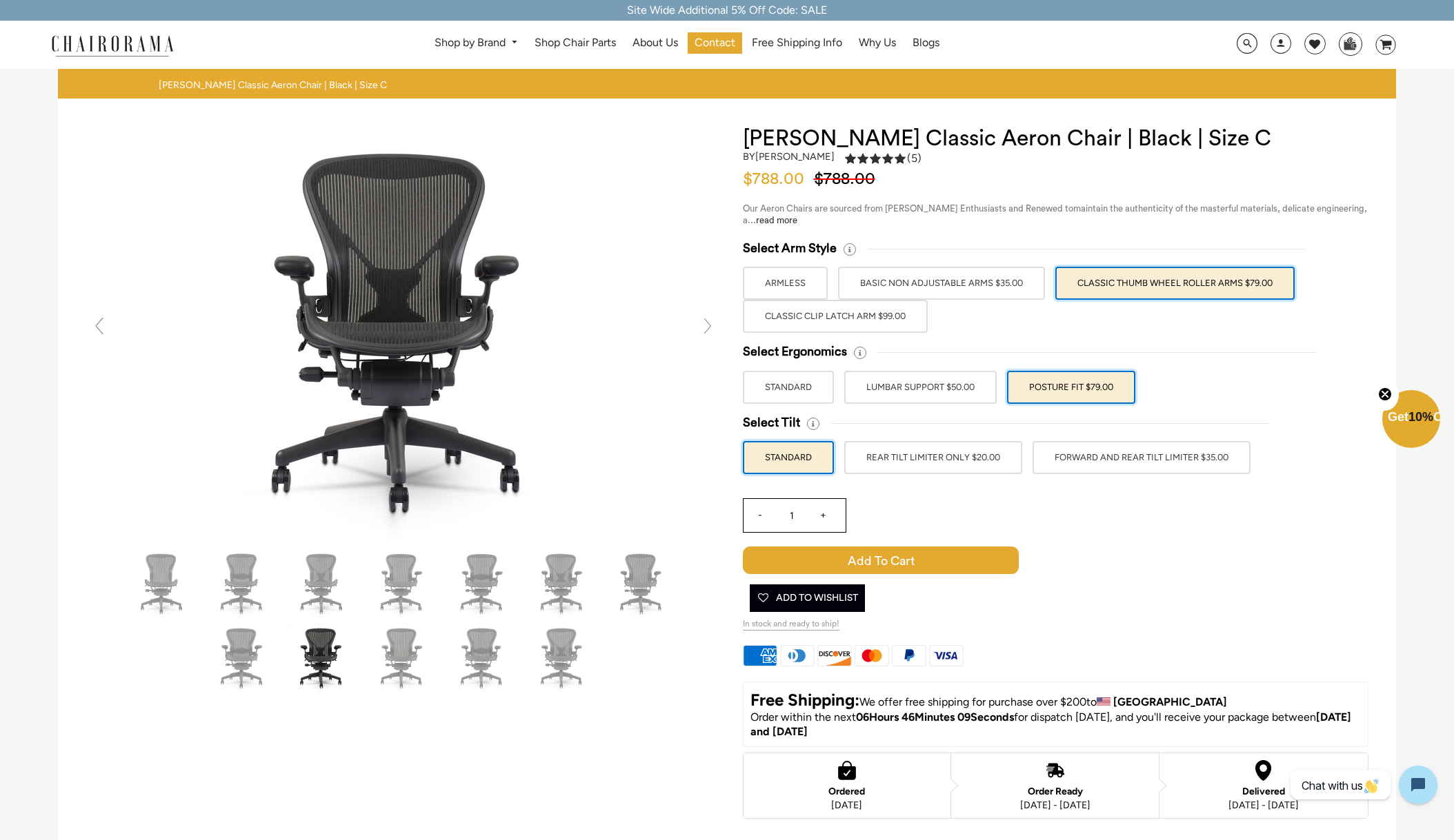
click at [1104, 456] on label "FORWARD AND REAR TILT LIMITER $35.00" at bounding box center [1141, 458] width 218 height 33
click at [0, 0] on input "FORWARD AND REAR TILT LIMITER $35.00" at bounding box center [0, 0] width 0 height 0
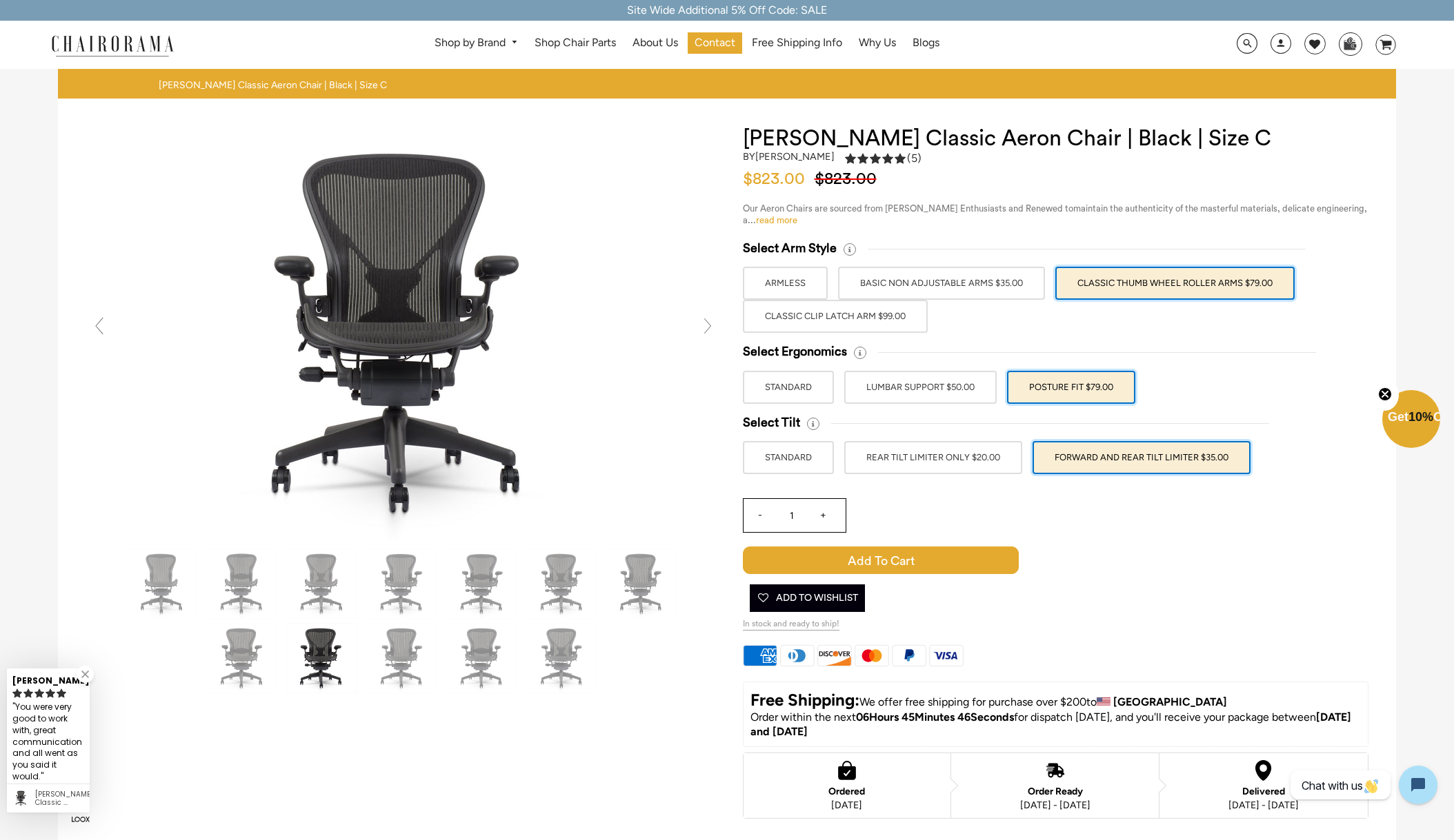
click at [770, 222] on link "read more" at bounding box center [776, 220] width 41 height 9
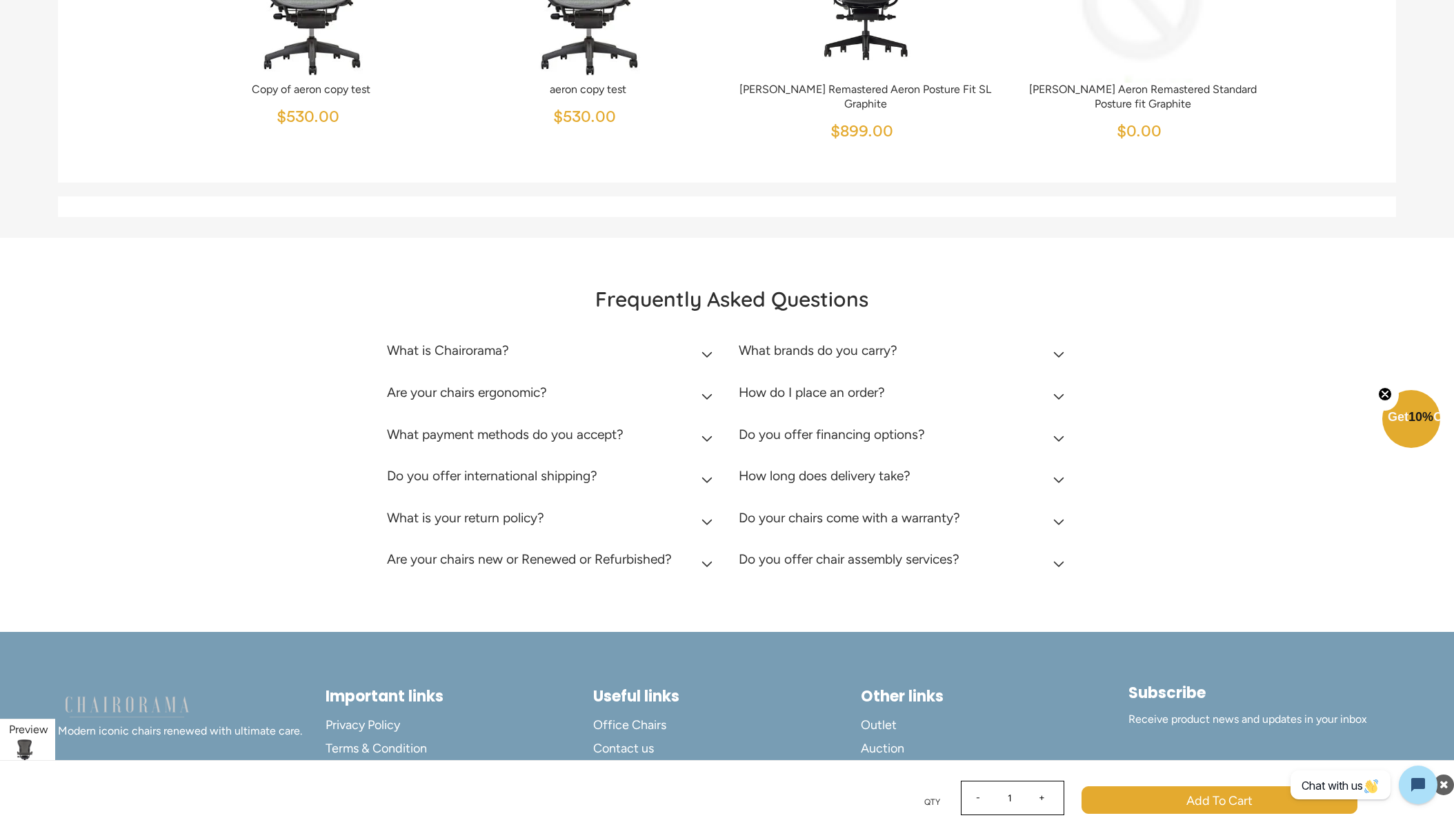
scroll to position [5895, 0]
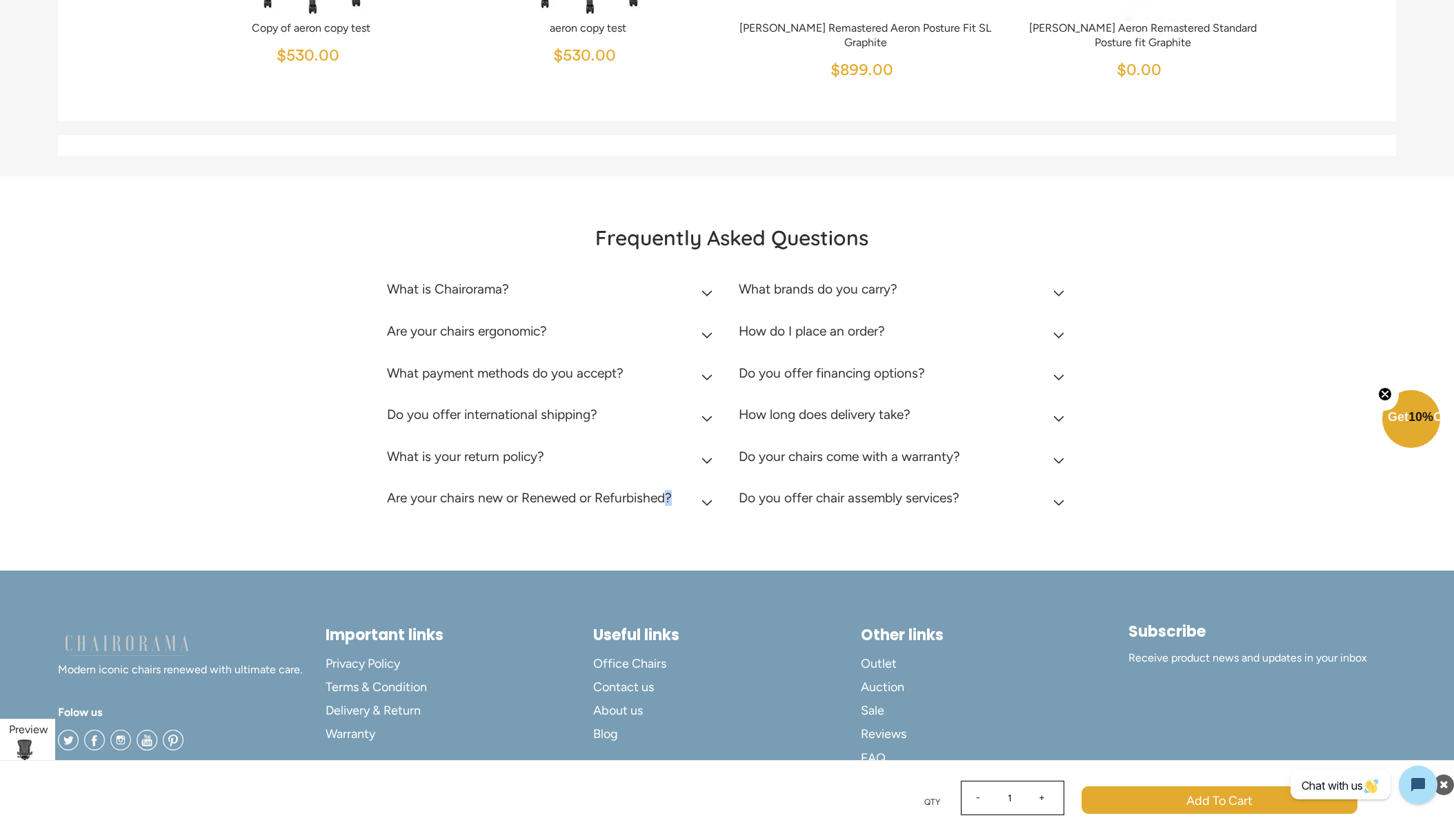
click at [510, 504] on h2 "Are your chairs new or Renewed or Refurbished?" at bounding box center [529, 498] width 285 height 16
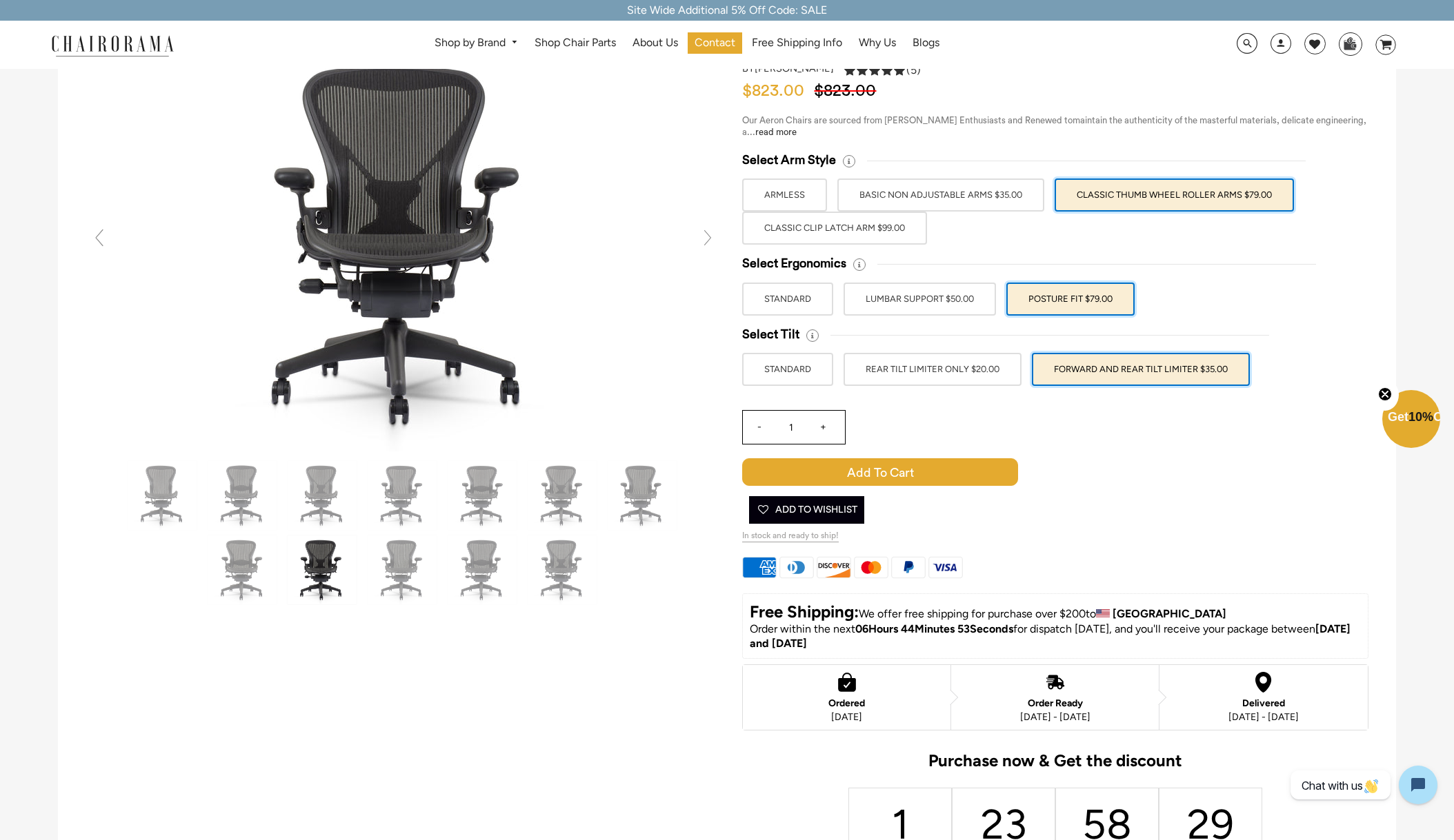
scroll to position [0, 0]
